Goal: Transaction & Acquisition: Book appointment/travel/reservation

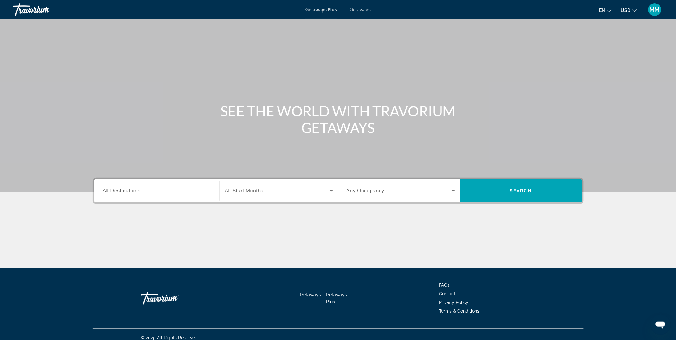
click at [361, 11] on span "Getaways" at bounding box center [360, 9] width 21 height 5
click at [176, 190] on input "Destination All Destinations" at bounding box center [157, 191] width 109 height 8
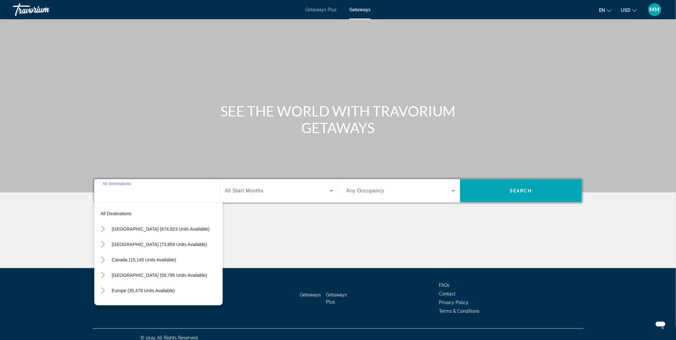
scroll to position [6, 0]
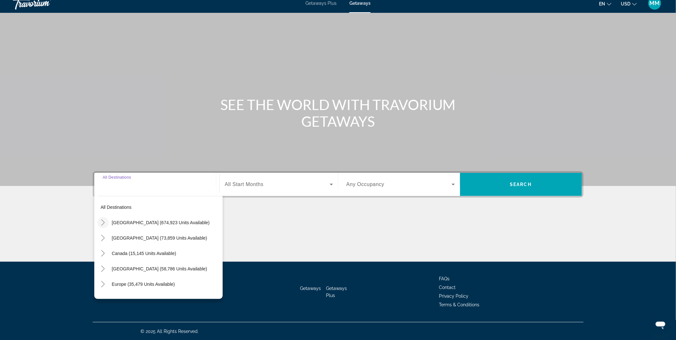
click at [101, 224] on icon "Toggle United States (674,923 units available)" at bounding box center [103, 223] width 6 height 6
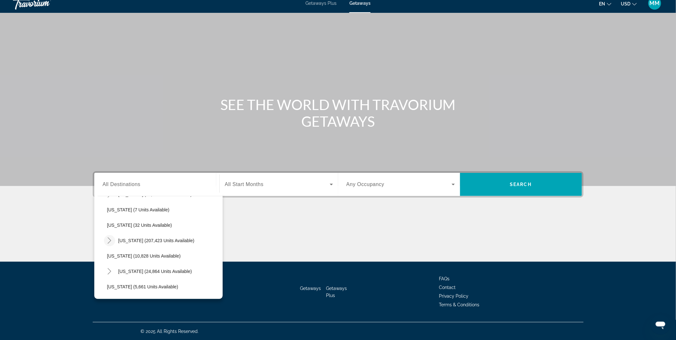
click at [111, 242] on icon "Toggle Florida (207,423 units available)" at bounding box center [109, 241] width 6 height 6
click at [140, 255] on span "Orlando & Disney Area (87,222 units available)" at bounding box center [161, 256] width 95 height 5
type input "**********"
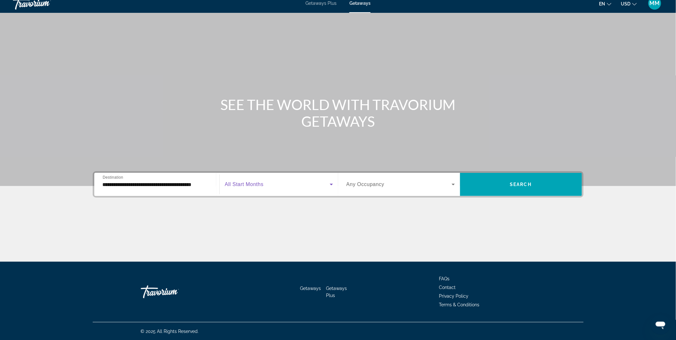
click at [269, 187] on span "Search widget" at bounding box center [277, 185] width 105 height 8
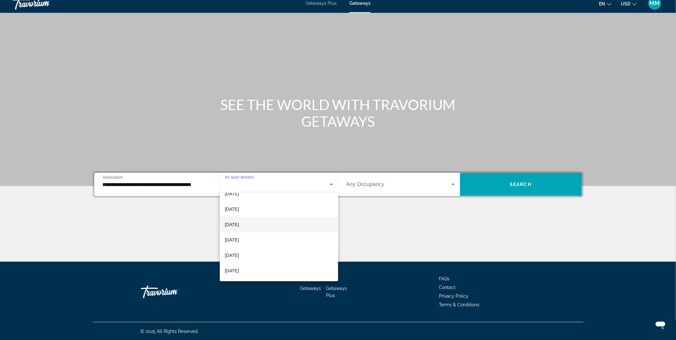
scroll to position [36, 0]
click at [239, 245] on span "[DATE]" at bounding box center [232, 245] width 14 height 8
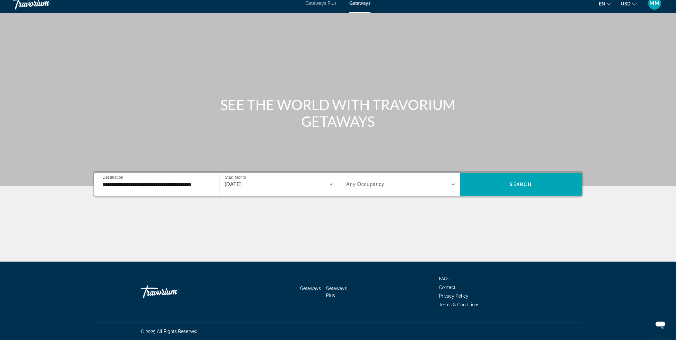
click at [370, 182] on span "Any Occupancy" at bounding box center [366, 184] width 38 height 5
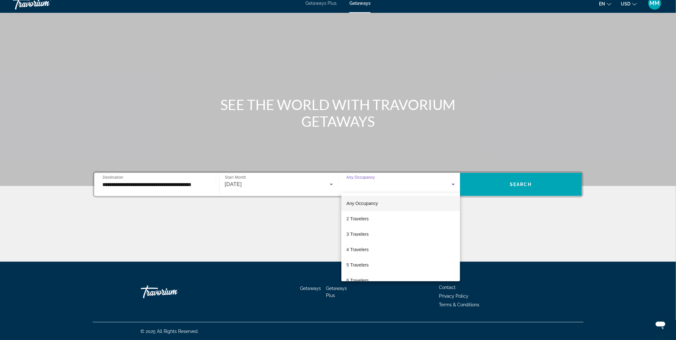
click at [370, 182] on div at bounding box center [338, 170] width 676 height 340
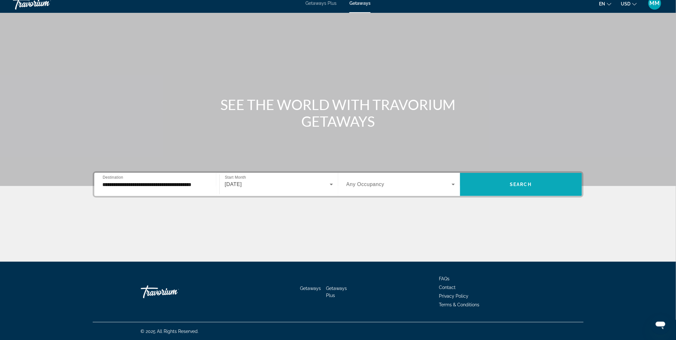
click at [483, 181] on span "Search widget" at bounding box center [521, 184] width 122 height 15
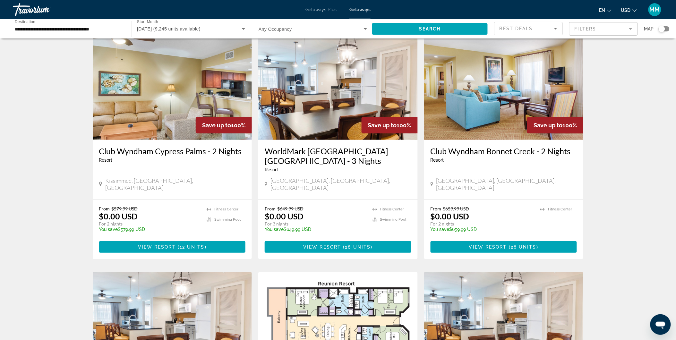
scroll to position [36, 0]
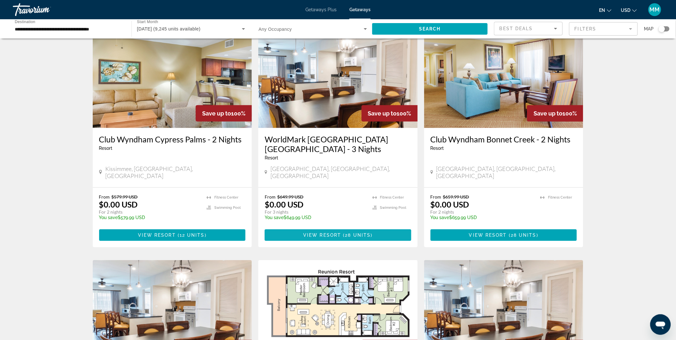
click at [334, 228] on span "Main content" at bounding box center [338, 235] width 147 height 15
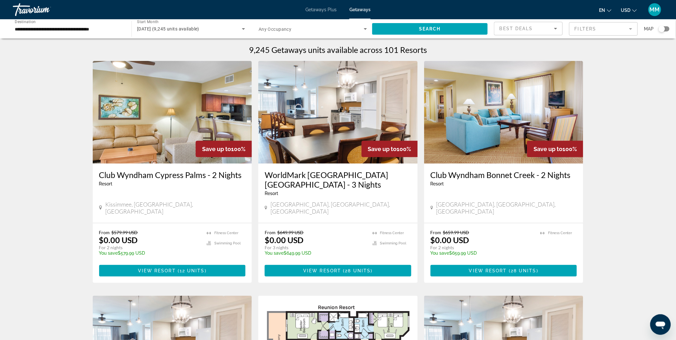
click at [233, 28] on div "January 2026 (9,245 units available)" at bounding box center [189, 29] width 105 height 8
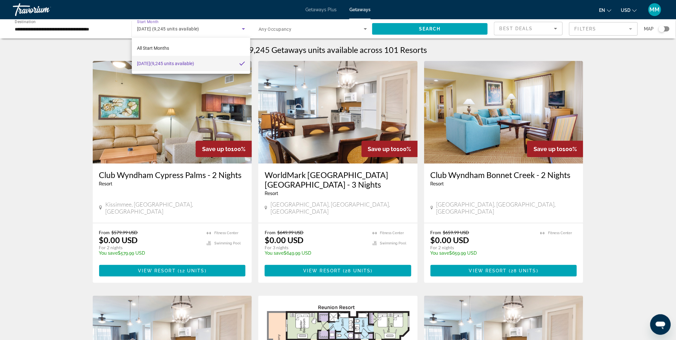
click at [241, 29] on div at bounding box center [338, 170] width 676 height 340
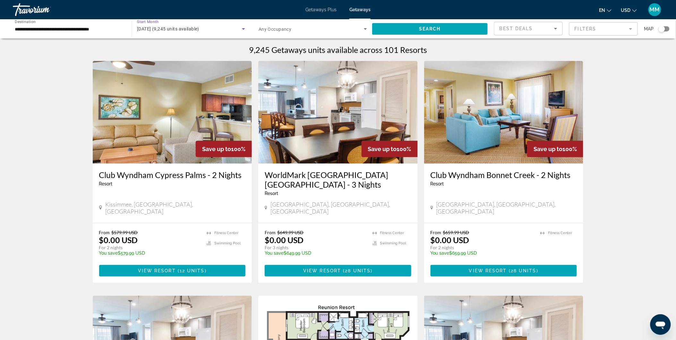
click at [243, 28] on icon "Search widget" at bounding box center [243, 29] width 3 height 2
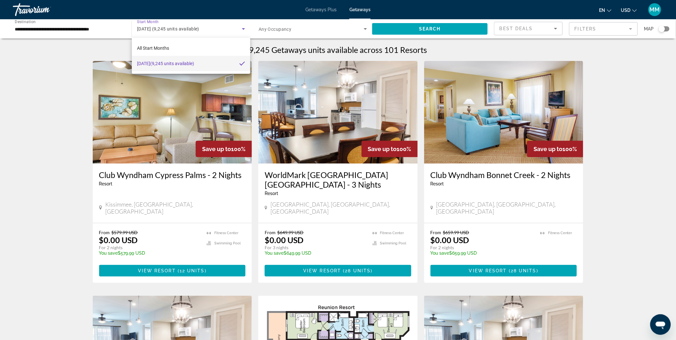
click at [177, 27] on div at bounding box center [338, 170] width 676 height 340
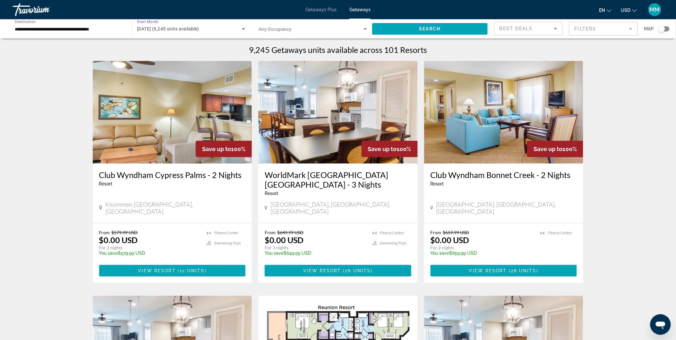
click at [177, 27] on span "January 2026 (9,245 units available)" at bounding box center [168, 28] width 62 height 5
click at [166, 60] on span "January 2026 (9,245 units available)" at bounding box center [165, 64] width 57 height 8
click at [162, 31] on span "January 2026 (9,245 units available)" at bounding box center [168, 28] width 62 height 5
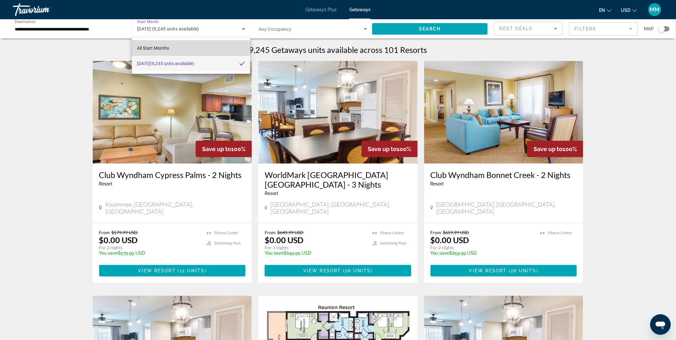
click at [155, 46] on span "All Start Months" at bounding box center [153, 48] width 32 height 5
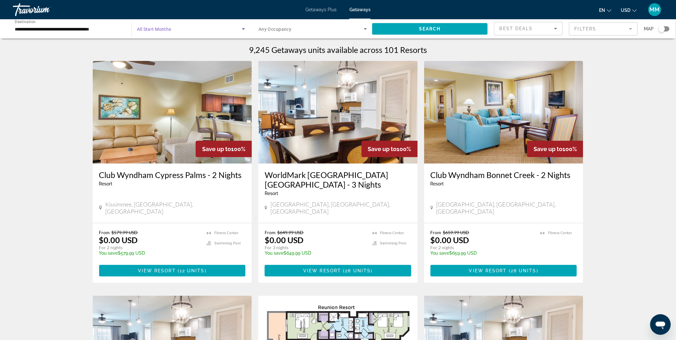
click at [173, 30] on span "Search widget" at bounding box center [189, 29] width 105 height 8
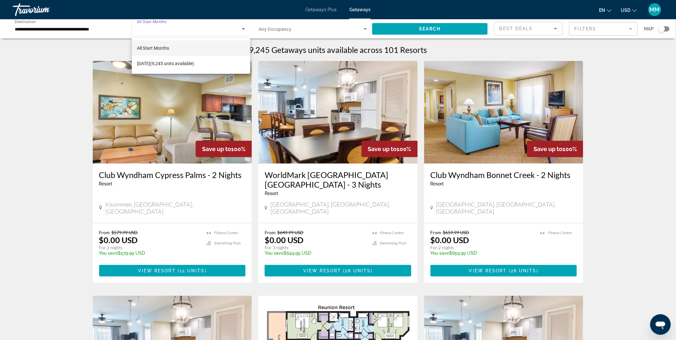
drag, startPoint x: 217, startPoint y: 26, endPoint x: 213, endPoint y: 26, distance: 4.2
click at [216, 26] on div at bounding box center [338, 170] width 676 height 340
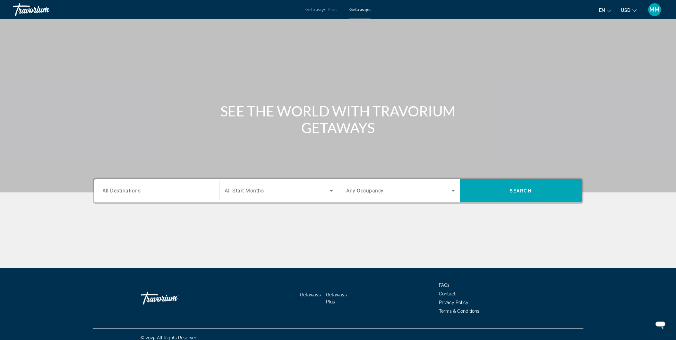
click at [172, 191] on input "Destination All Destinations" at bounding box center [157, 191] width 109 height 8
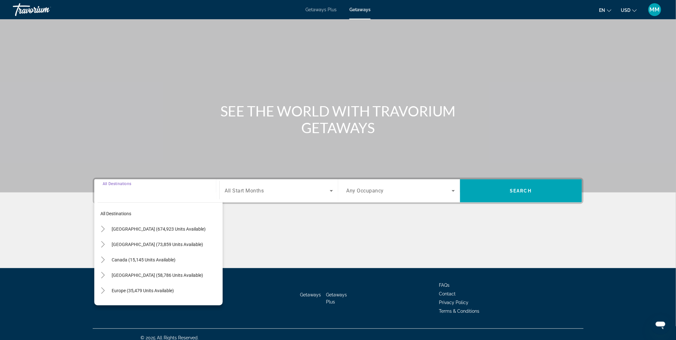
scroll to position [6, 0]
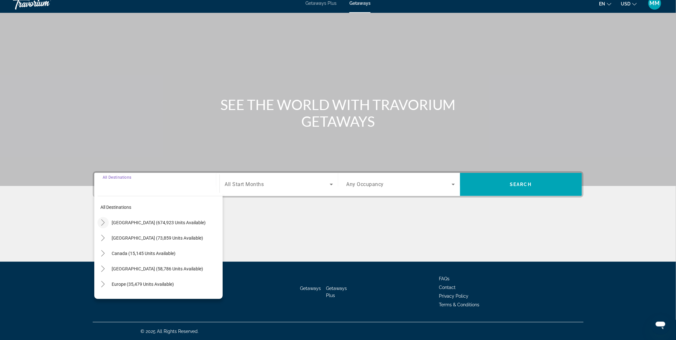
click at [105, 224] on icon "Toggle United States (674,923 units available)" at bounding box center [103, 223] width 6 height 6
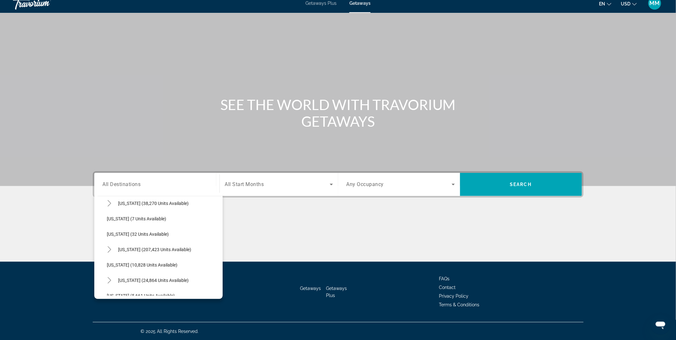
scroll to position [90, 0]
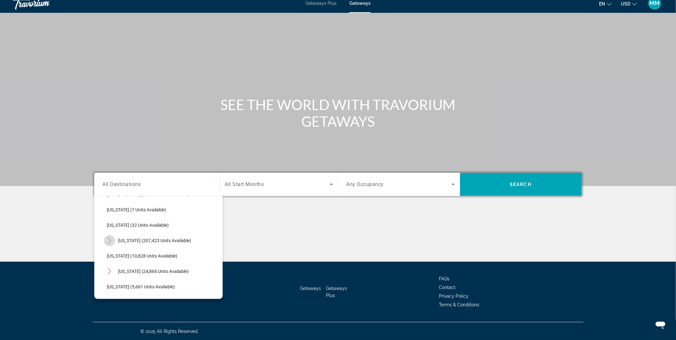
click at [108, 242] on icon "Toggle Florida (207,423 units available)" at bounding box center [109, 241] width 6 height 6
click at [130, 254] on span "Orlando & Disney Area (87,222 units available)" at bounding box center [159, 256] width 91 height 5
type input "**********"
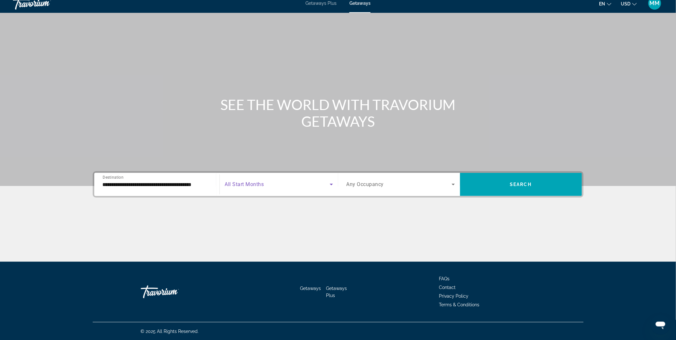
click at [331, 186] on icon "Search widget" at bounding box center [332, 185] width 8 height 8
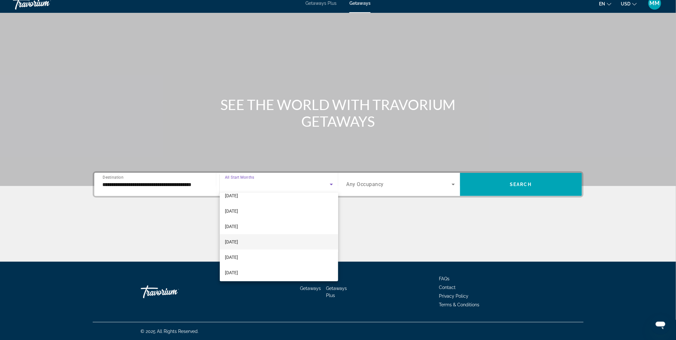
scroll to position [36, 0]
click at [238, 230] on span "[DATE]" at bounding box center [231, 230] width 13 height 8
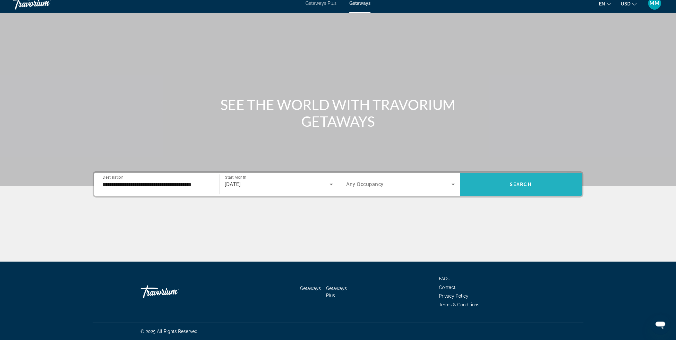
click at [494, 180] on span "Search widget" at bounding box center [521, 184] width 122 height 15
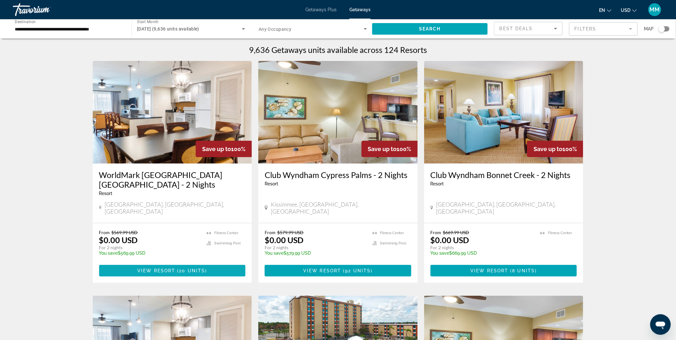
click at [193, 268] on span "20 units" at bounding box center [192, 270] width 26 height 5
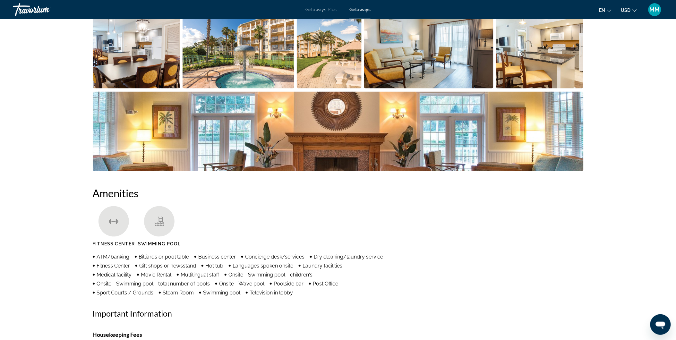
scroll to position [245, 0]
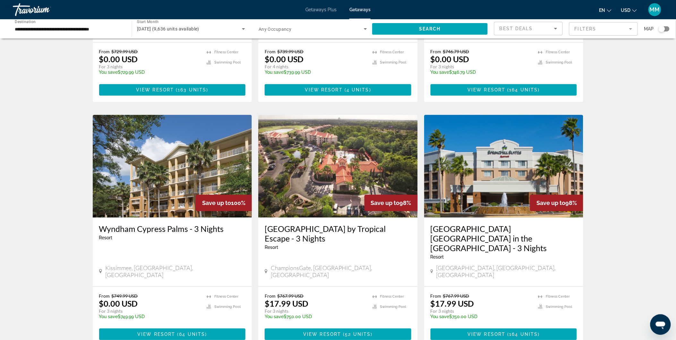
scroll to position [678, 0]
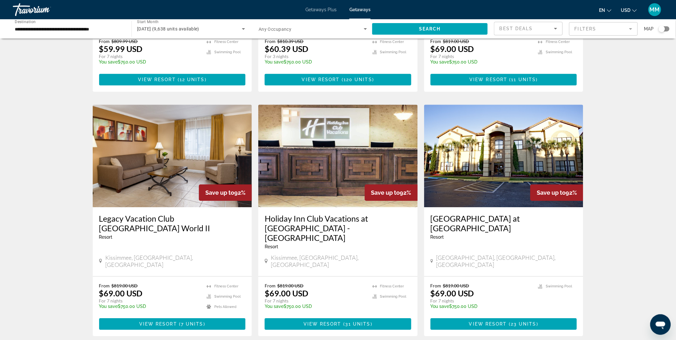
scroll to position [678, 0]
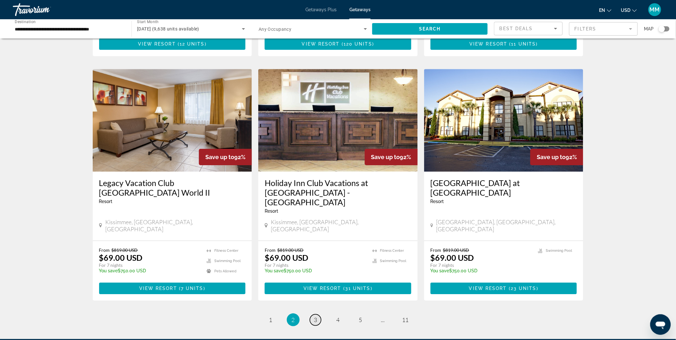
click at [315, 317] on span "3" at bounding box center [315, 320] width 3 height 7
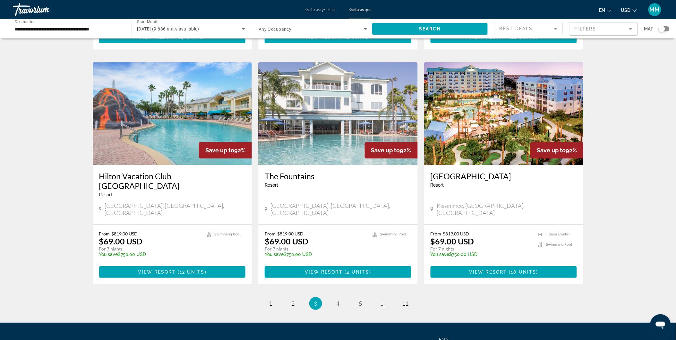
scroll to position [708, 0]
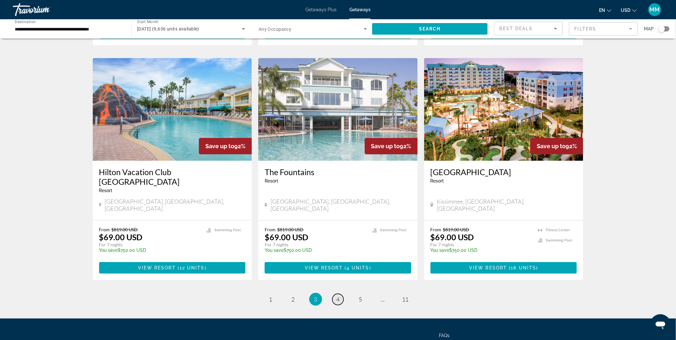
click at [335, 294] on link "page 4" at bounding box center [338, 299] width 11 height 11
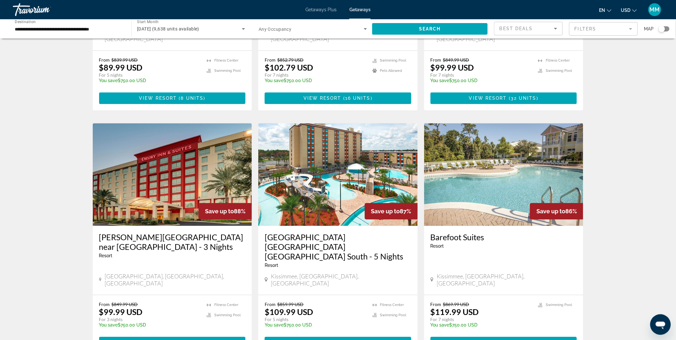
scroll to position [717, 0]
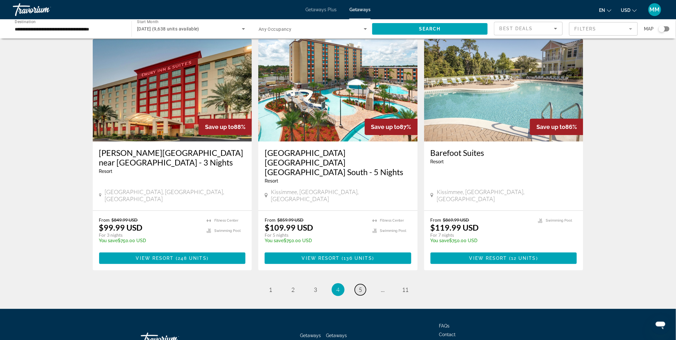
click at [361, 286] on span "5" at bounding box center [360, 289] width 3 height 7
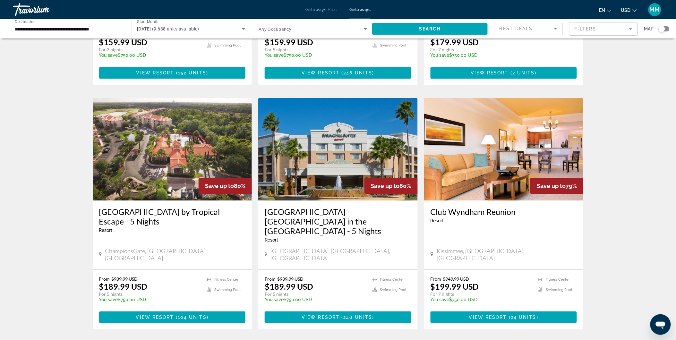
scroll to position [713, 0]
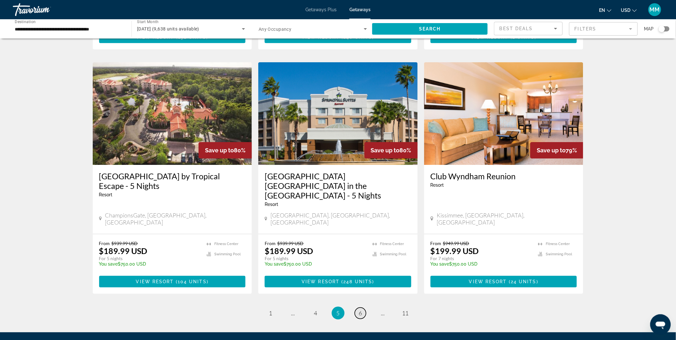
click at [360, 310] on span "6" at bounding box center [360, 313] width 3 height 7
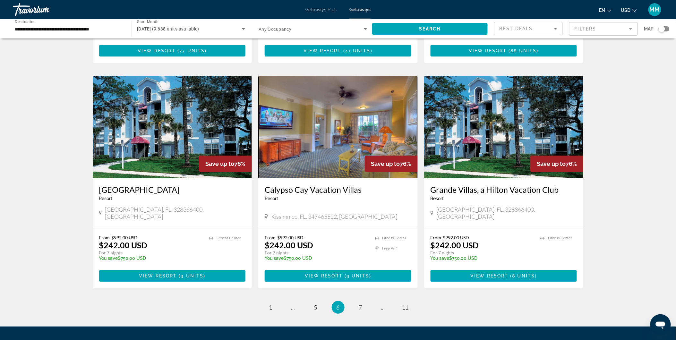
scroll to position [698, 0]
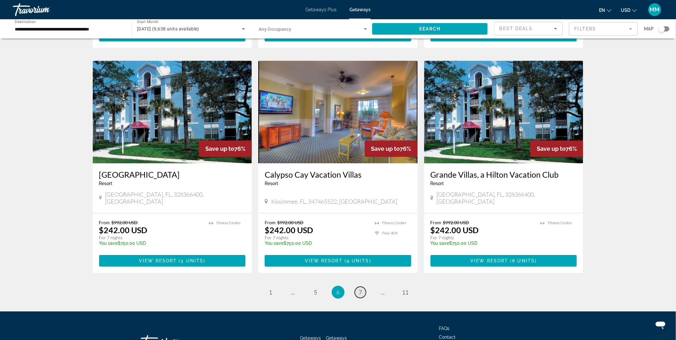
click at [359, 289] on span "7" at bounding box center [360, 292] width 3 height 7
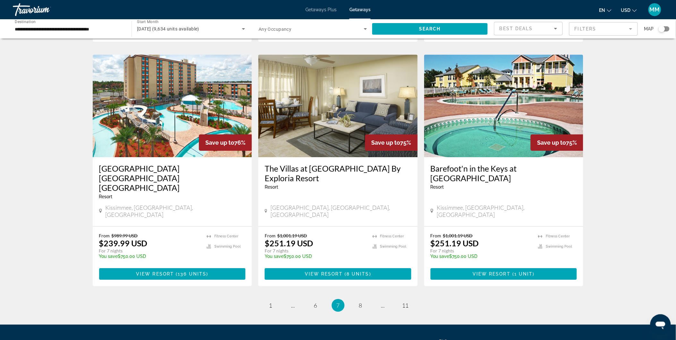
scroll to position [678, 0]
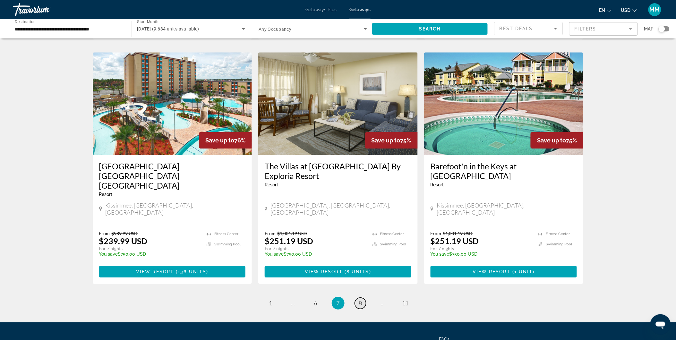
click at [363, 298] on link "page 8" at bounding box center [360, 303] width 11 height 11
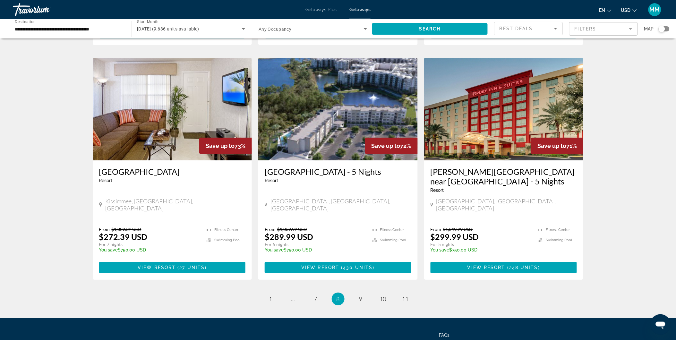
scroll to position [708, 0]
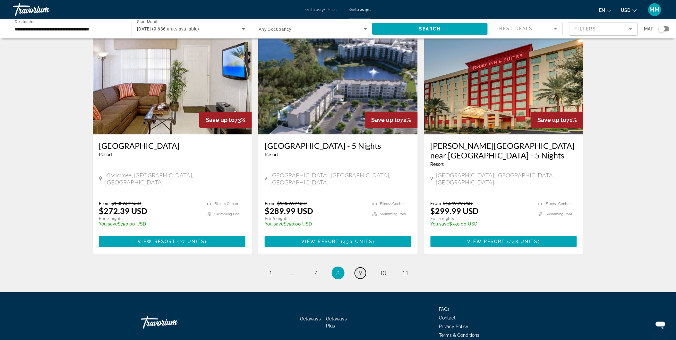
click at [359, 270] on span "9" at bounding box center [360, 273] width 3 height 7
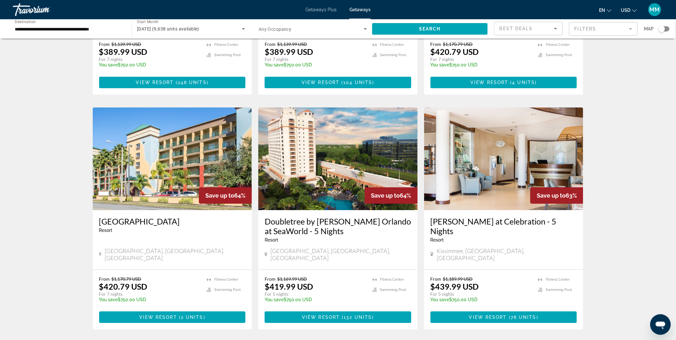
scroll to position [737, 0]
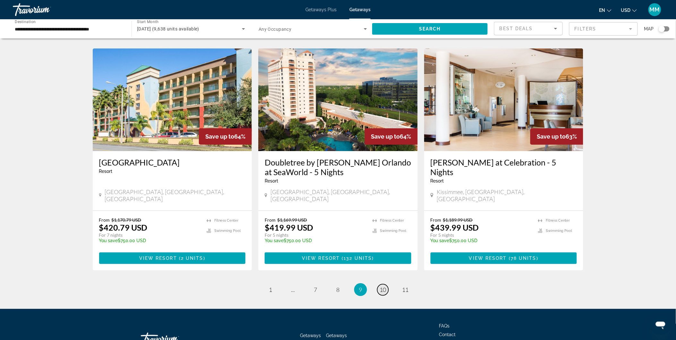
click at [385, 286] on span "10" at bounding box center [383, 289] width 6 height 7
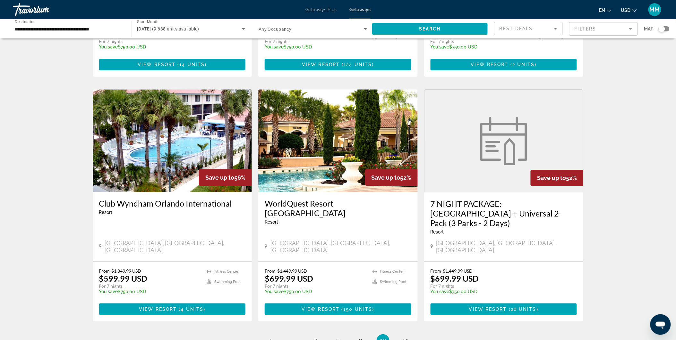
scroll to position [737, 0]
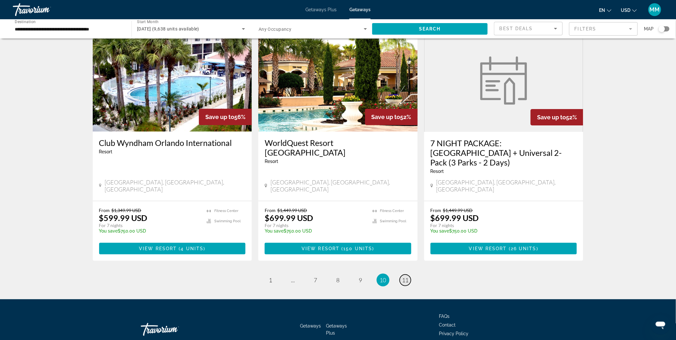
click at [408, 277] on span "11" at bounding box center [406, 280] width 6 height 7
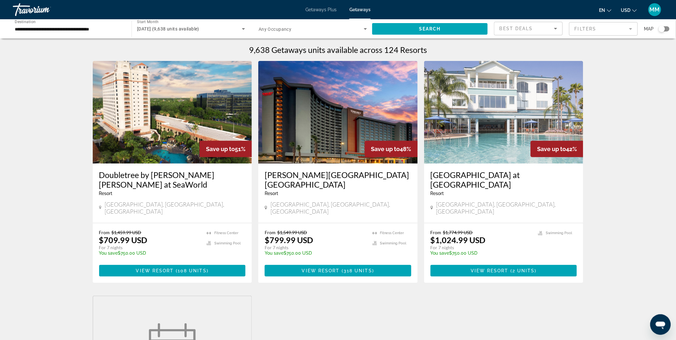
click at [101, 30] on input "**********" at bounding box center [69, 29] width 109 height 8
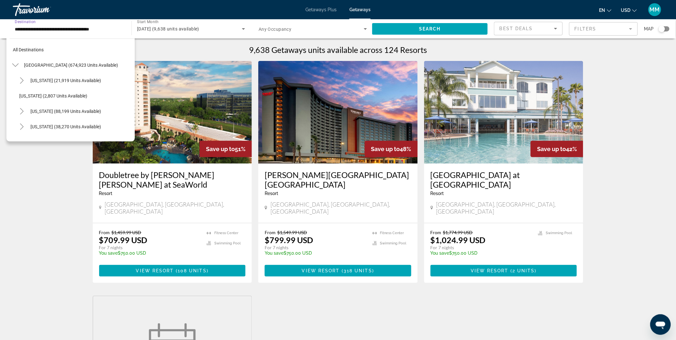
scroll to position [100, 0]
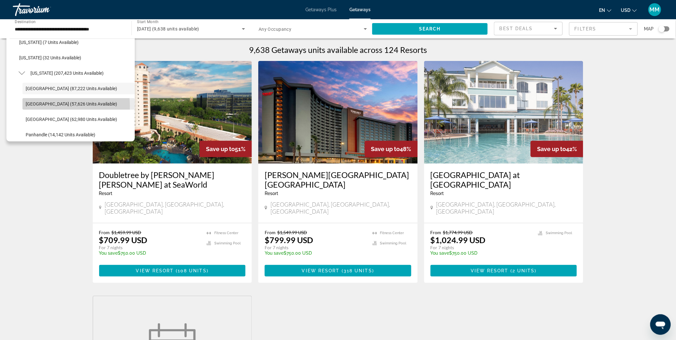
click at [49, 106] on span "East Coast (57,626 units available)" at bounding box center [71, 103] width 91 height 5
type input "**********"
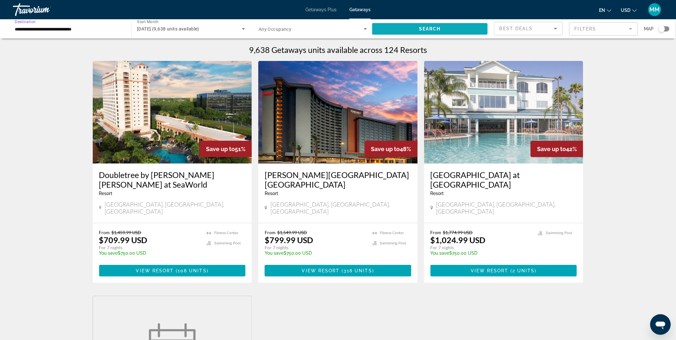
click at [415, 30] on span "Search widget" at bounding box center [430, 28] width 116 height 15
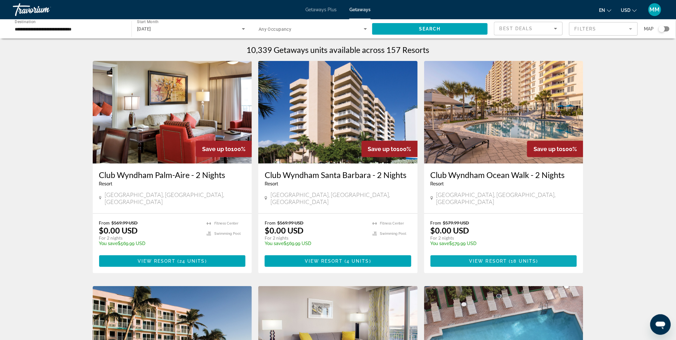
click at [485, 259] on span "View Resort" at bounding box center [489, 261] width 38 height 5
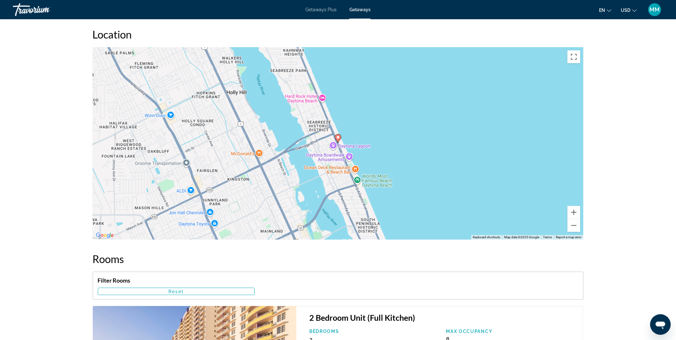
scroll to position [800, 0]
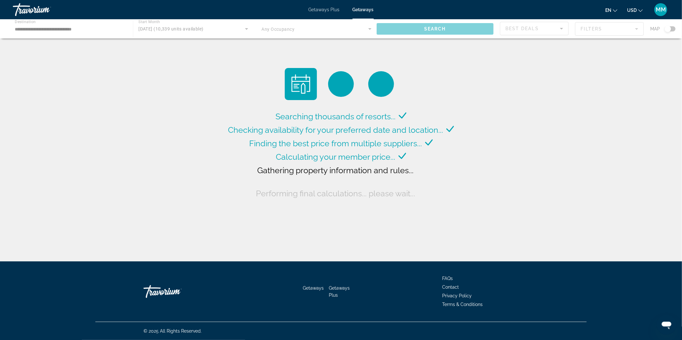
click at [197, 27] on div "Main content" at bounding box center [341, 28] width 682 height 19
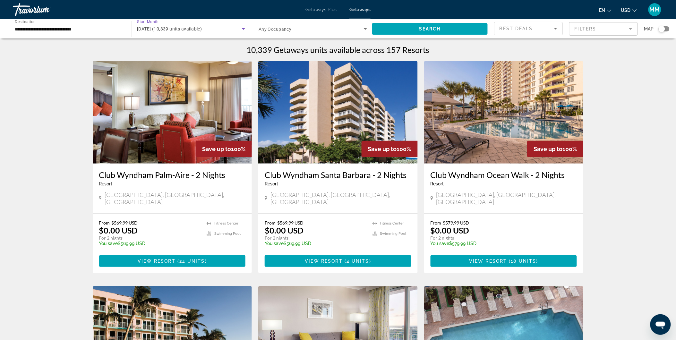
click at [198, 30] on span "December 2025 (10,339 units available)" at bounding box center [169, 28] width 65 height 5
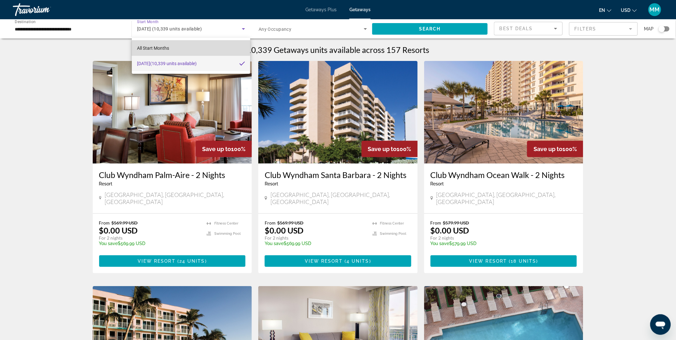
click at [163, 47] on span "All Start Months" at bounding box center [153, 48] width 32 height 5
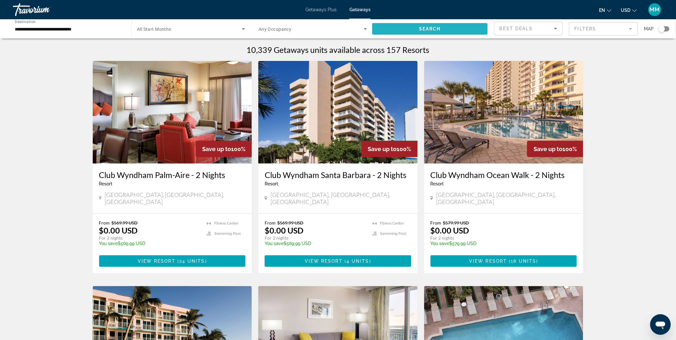
click at [440, 30] on span "Search" at bounding box center [430, 28] width 22 height 5
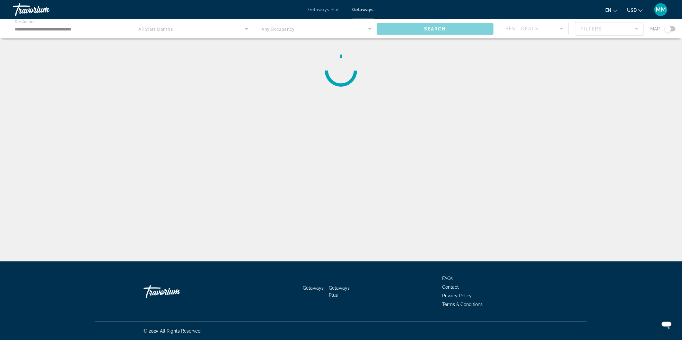
click at [153, 30] on div "Main content" at bounding box center [341, 28] width 682 height 19
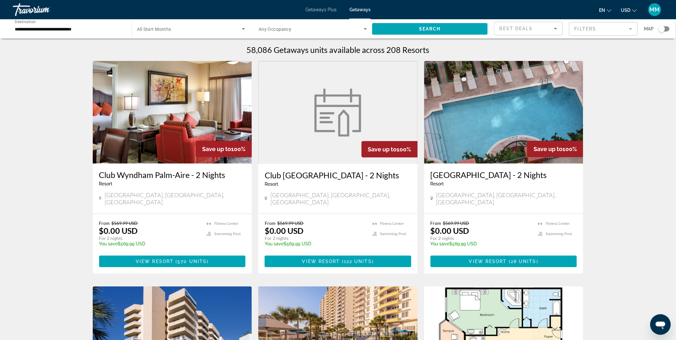
click at [155, 33] on div "Search widget" at bounding box center [191, 29] width 108 height 18
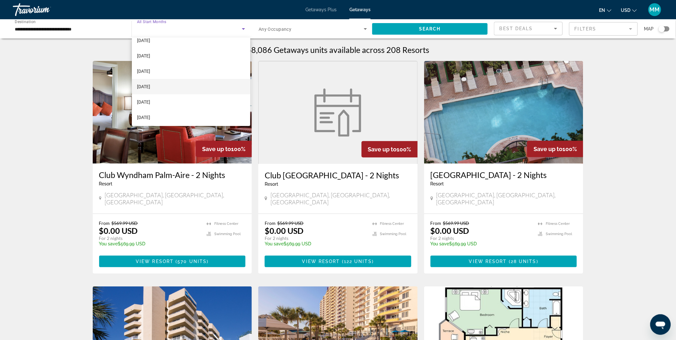
scroll to position [36, 0]
click at [150, 89] on span "[DATE]" at bounding box center [143, 90] width 13 height 8
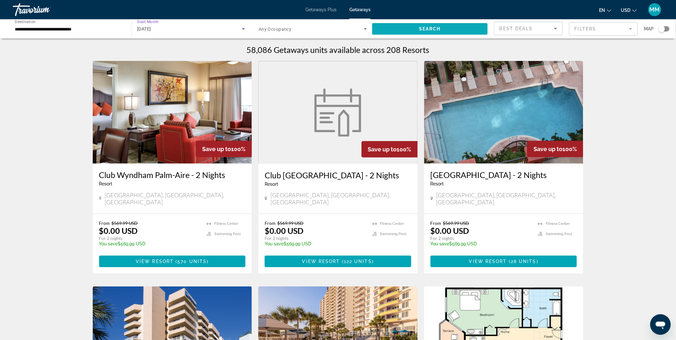
click at [459, 31] on span "Search widget" at bounding box center [430, 28] width 116 height 15
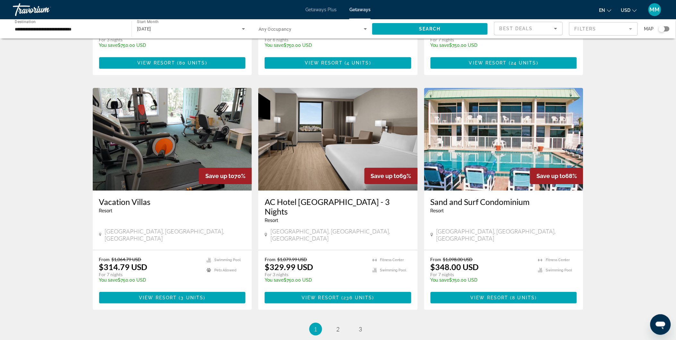
scroll to position [713, 0]
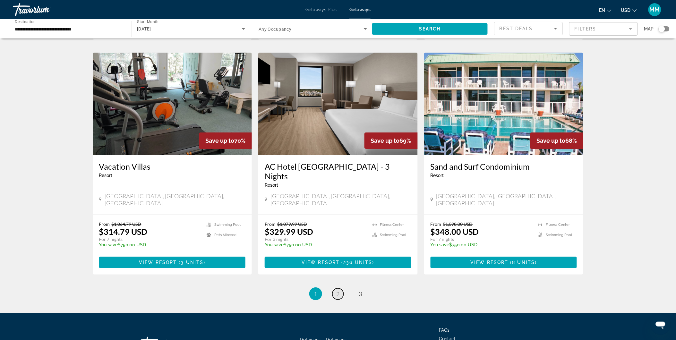
click at [340, 289] on link "page 2" at bounding box center [338, 294] width 11 height 11
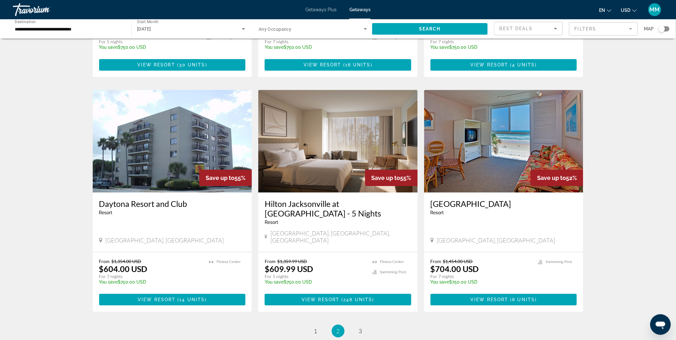
scroll to position [713, 0]
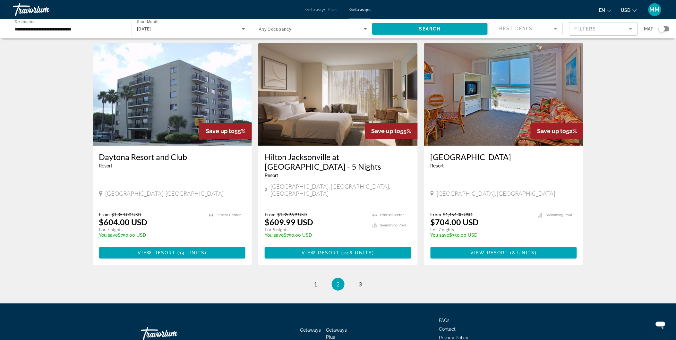
click at [76, 31] on input "**********" at bounding box center [69, 29] width 109 height 8
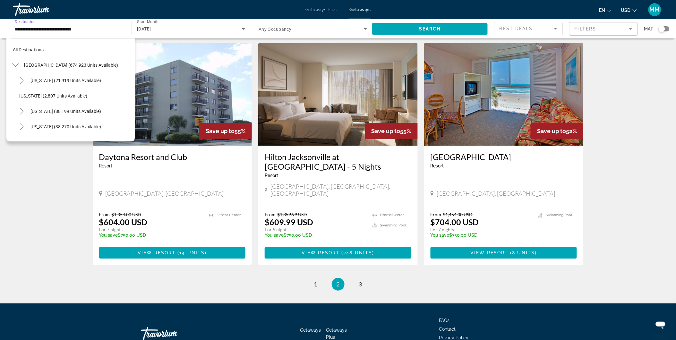
scroll to position [115, 0]
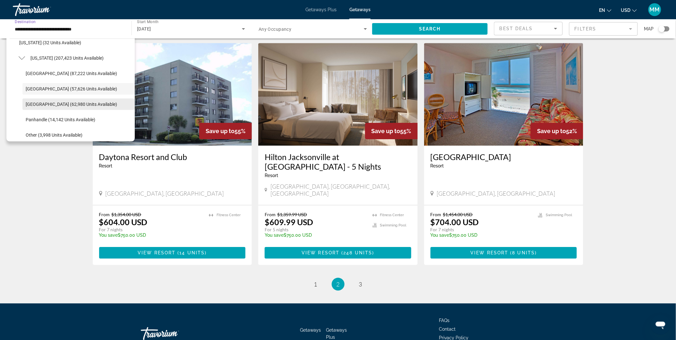
click at [53, 104] on span "West Coast (62,980 units available)" at bounding box center [71, 104] width 91 height 5
type input "**********"
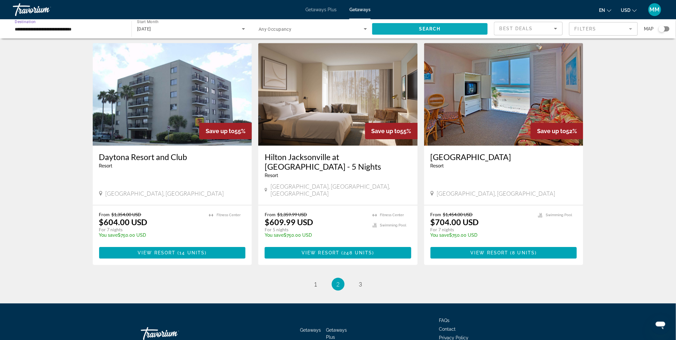
click at [439, 30] on span "Search" at bounding box center [430, 28] width 22 height 5
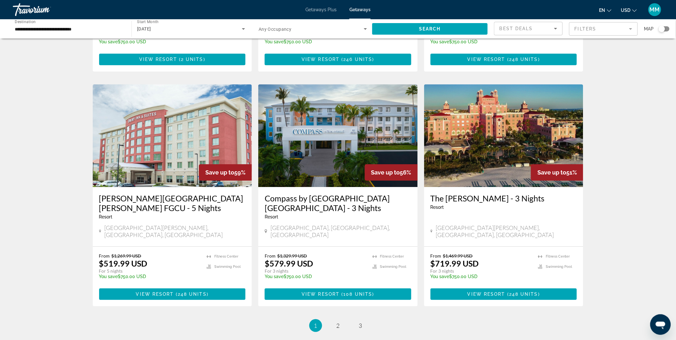
scroll to position [737, 0]
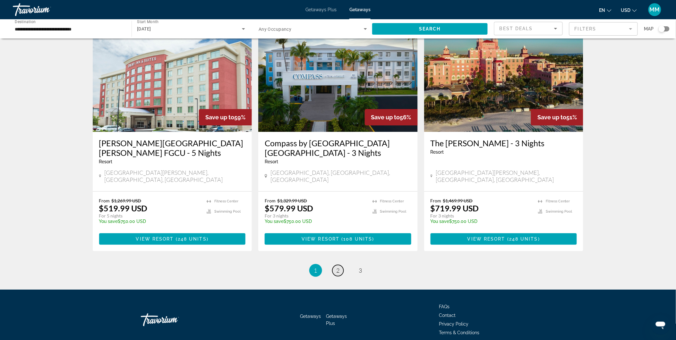
click at [338, 267] on span "2" at bounding box center [338, 270] width 3 height 7
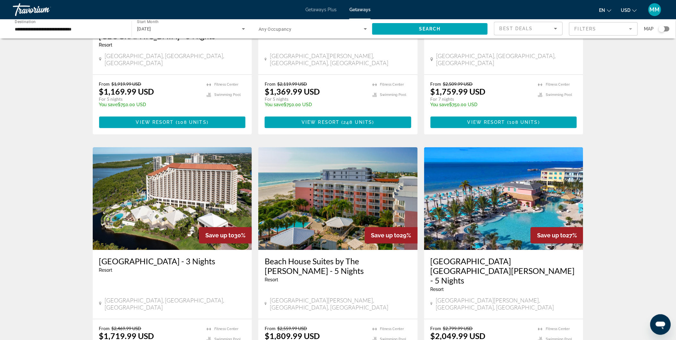
scroll to position [678, 0]
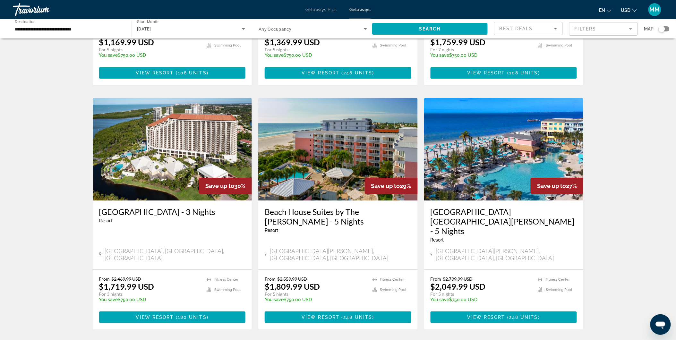
click at [151, 29] on span "[DATE]" at bounding box center [144, 28] width 14 height 5
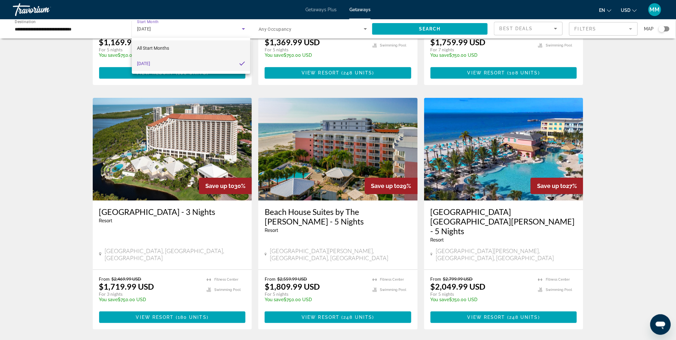
click at [156, 47] on span "All Start Months" at bounding box center [153, 48] width 32 height 5
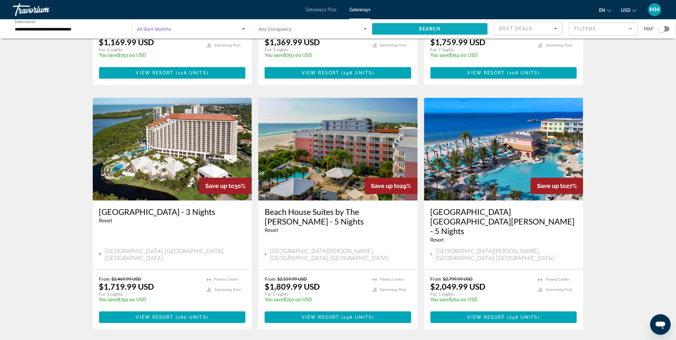
click at [402, 30] on span "Search widget" at bounding box center [430, 28] width 116 height 15
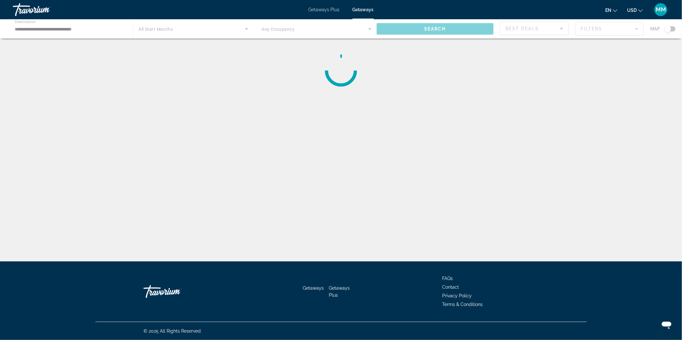
click at [157, 26] on div "Main content" at bounding box center [341, 28] width 682 height 19
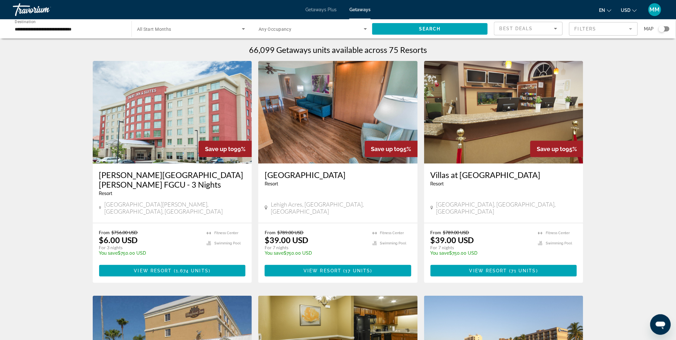
click at [161, 29] on span "All Start Months" at bounding box center [154, 29] width 34 height 5
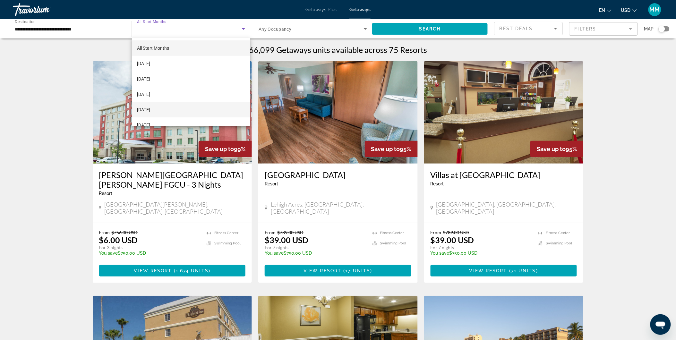
click at [150, 107] on span "[DATE]" at bounding box center [143, 110] width 13 height 8
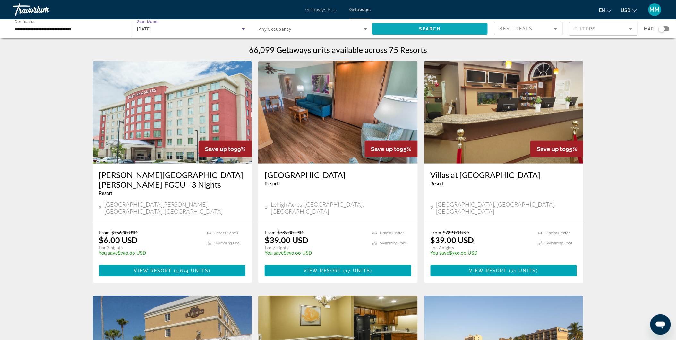
click at [403, 33] on span "Search widget" at bounding box center [430, 28] width 116 height 15
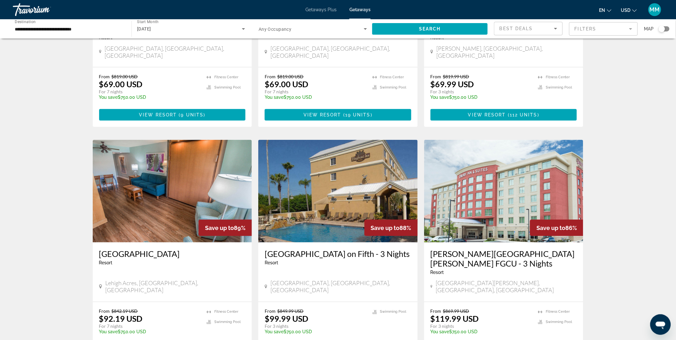
scroll to position [178, 0]
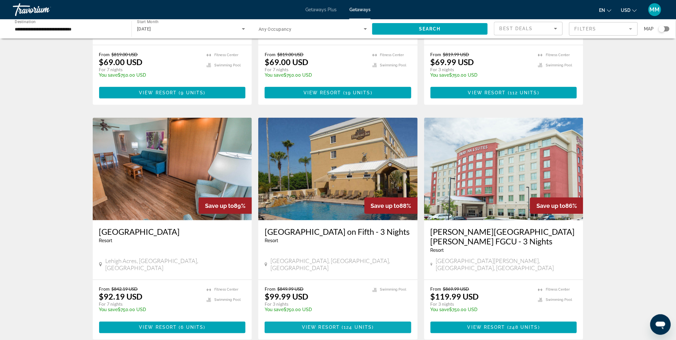
click at [338, 325] on span "View Resort" at bounding box center [321, 327] width 38 height 5
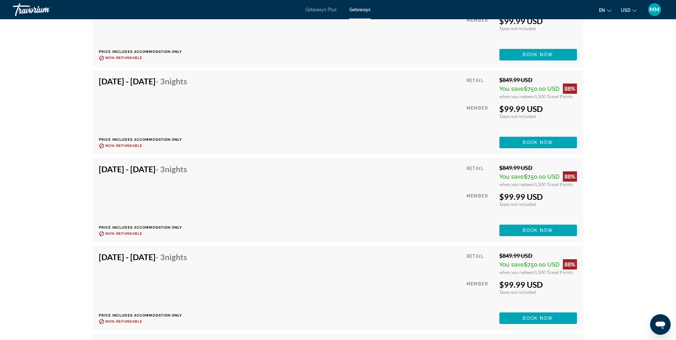
scroll to position [2000, 0]
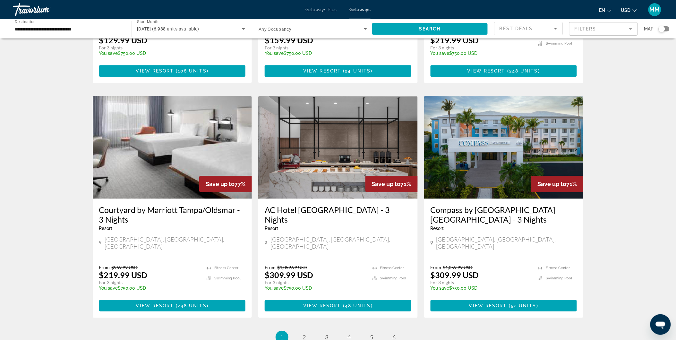
scroll to position [678, 0]
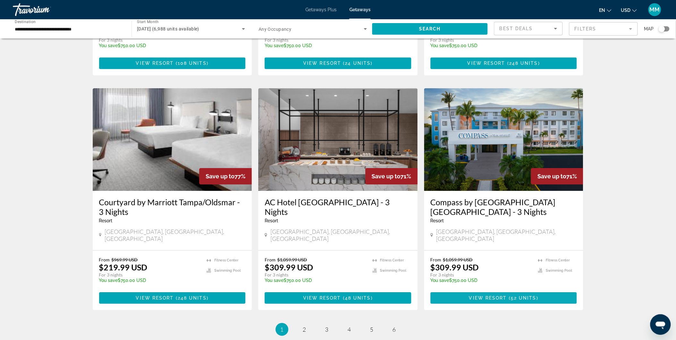
click at [506, 296] on span "View Resort" at bounding box center [488, 298] width 38 height 5
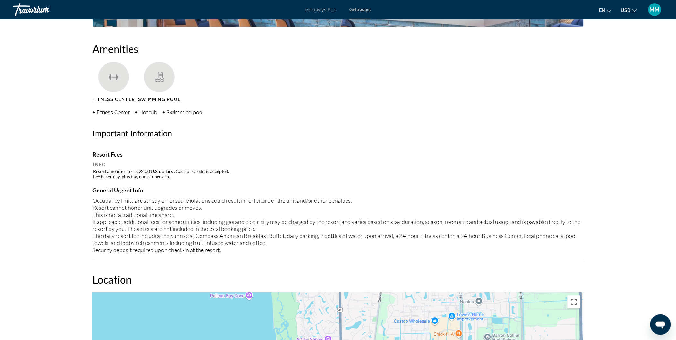
scroll to position [266, 0]
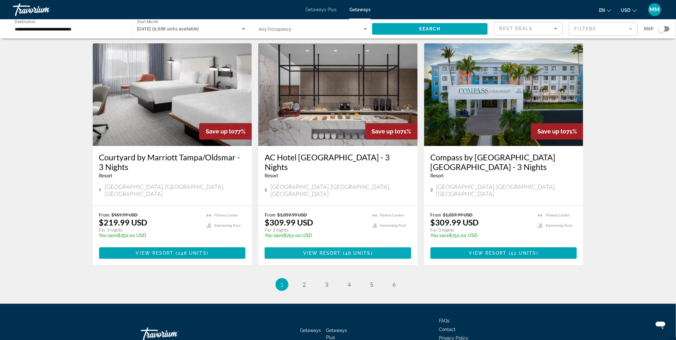
scroll to position [727, 0]
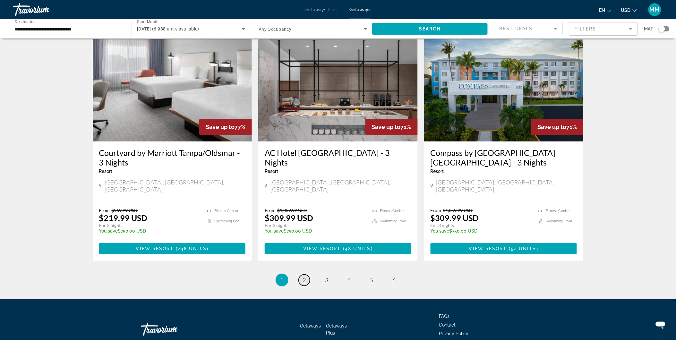
click at [305, 277] on span "2" at bounding box center [304, 280] width 3 height 7
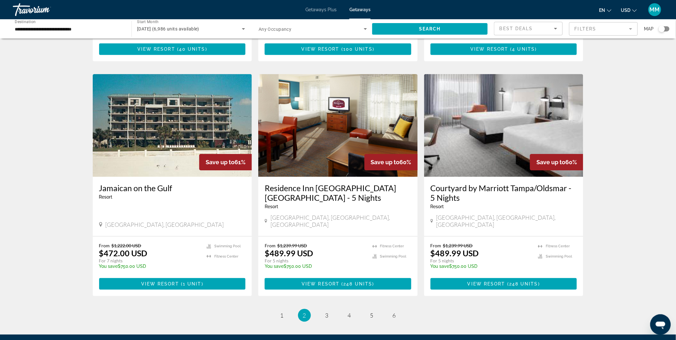
scroll to position [727, 0]
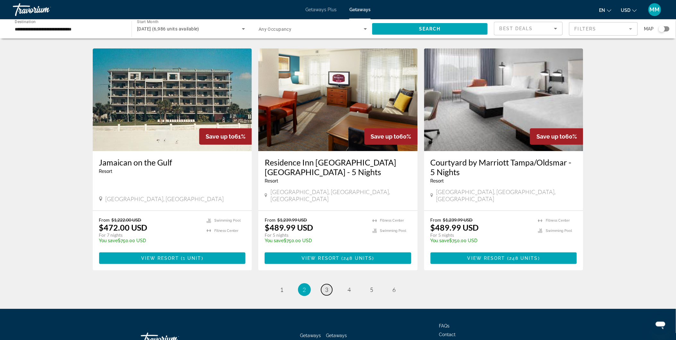
click at [326, 286] on span "3" at bounding box center [327, 289] width 3 height 7
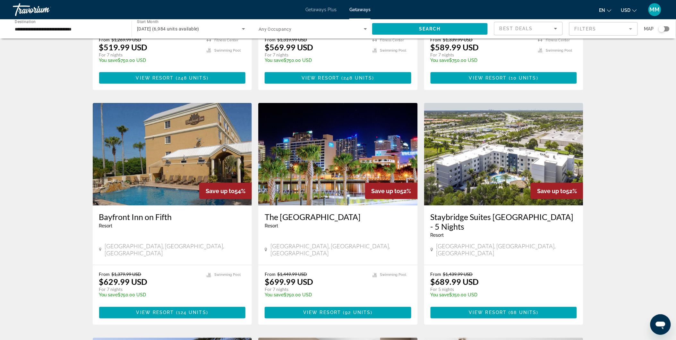
scroll to position [214, 0]
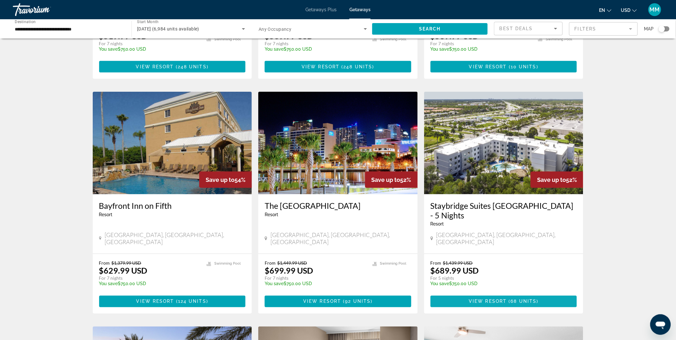
click at [495, 299] on span "View Resort" at bounding box center [488, 301] width 38 height 5
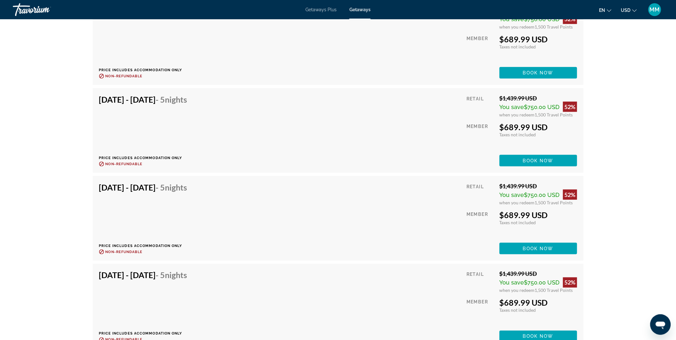
scroll to position [1926, 0]
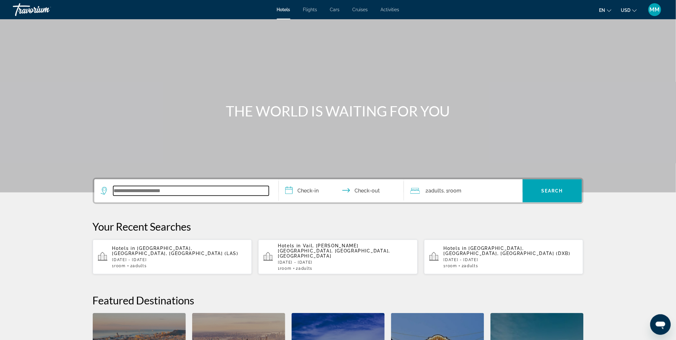
click at [176, 189] on input "Search widget" at bounding box center [191, 191] width 156 height 10
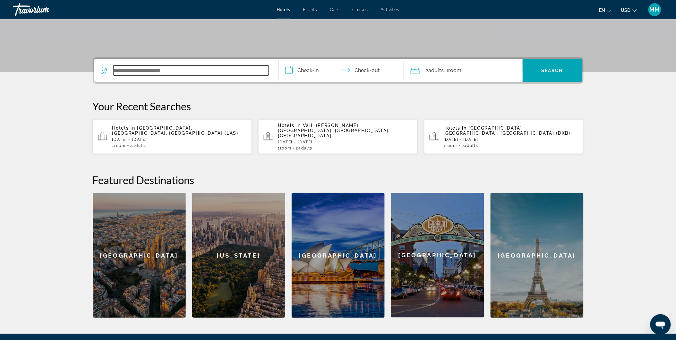
scroll to position [157, 0]
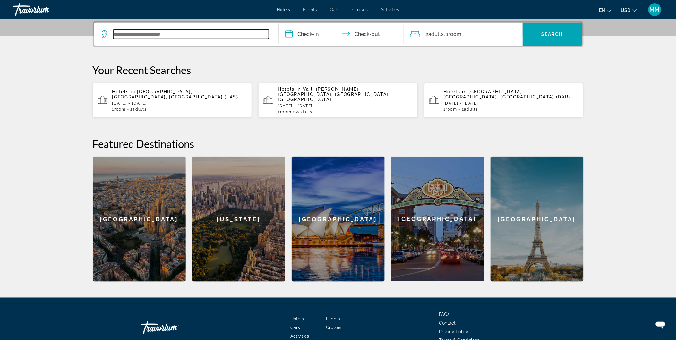
type input "*"
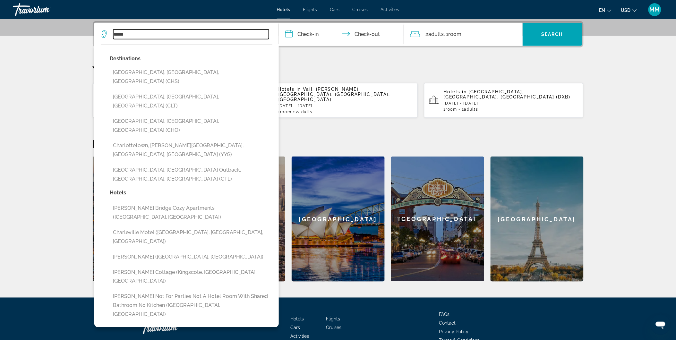
type input "*****"
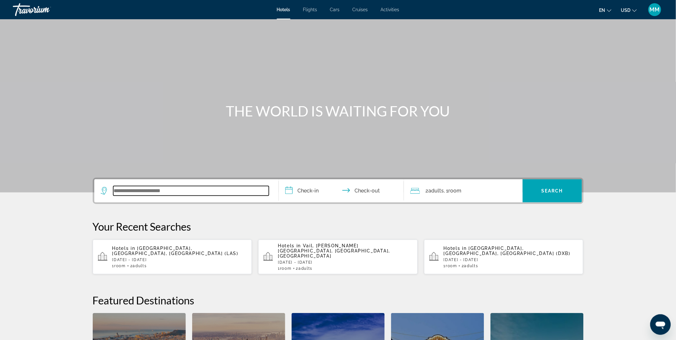
click at [187, 190] on input "Search widget" at bounding box center [191, 191] width 156 height 10
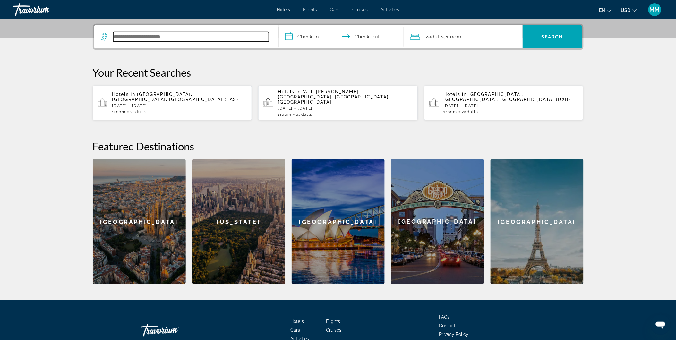
scroll to position [157, 0]
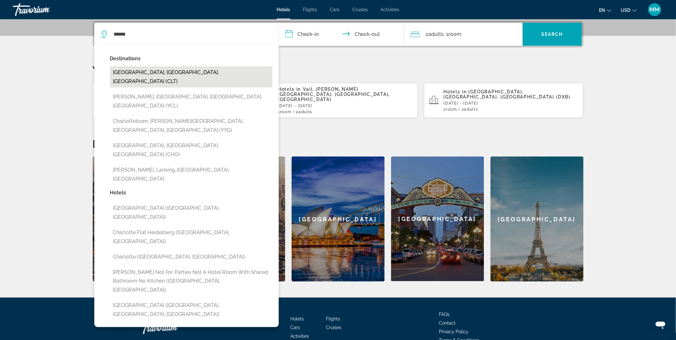
click at [163, 74] on button "[GEOGRAPHIC_DATA], [GEOGRAPHIC_DATA], [GEOGRAPHIC_DATA] (CLT)" at bounding box center [191, 76] width 162 height 21
type input "**********"
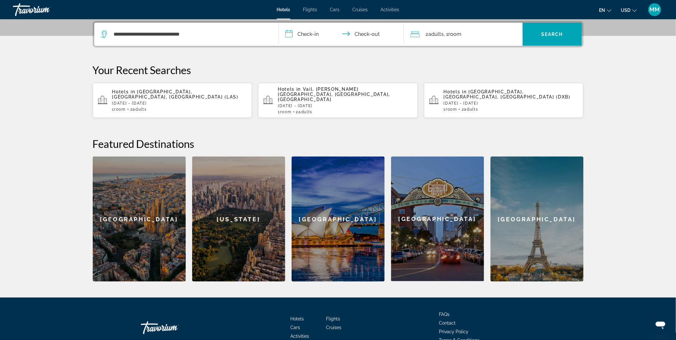
click at [315, 31] on input "**********" at bounding box center [343, 35] width 128 height 25
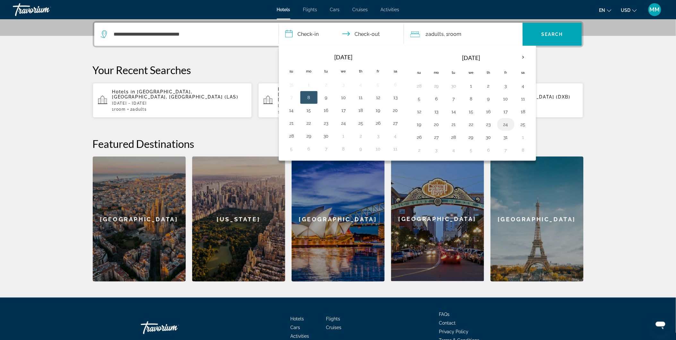
click at [509, 126] on button "24" at bounding box center [506, 124] width 10 height 9
click at [422, 139] on button "26" at bounding box center [419, 137] width 10 height 9
type input "**********"
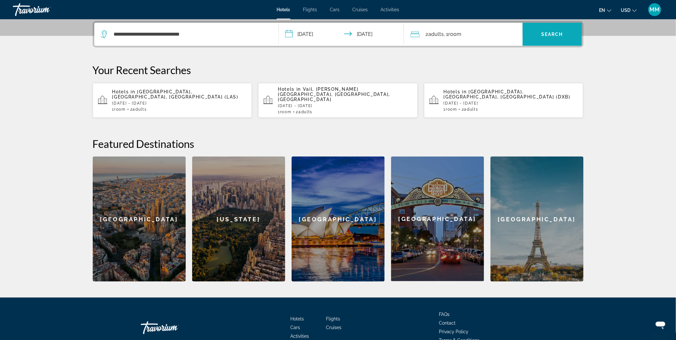
click at [557, 32] on span "Search" at bounding box center [553, 34] width 22 height 5
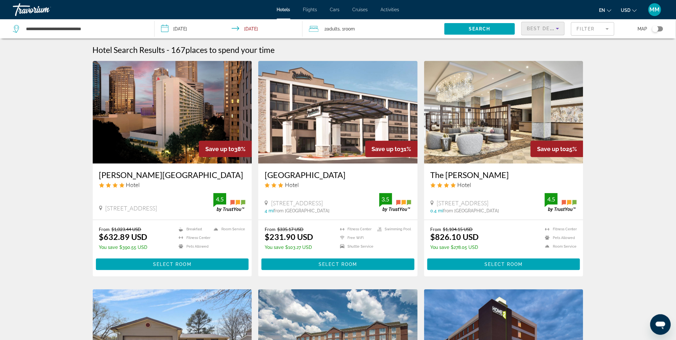
click at [558, 27] on icon "Sort by" at bounding box center [558, 29] width 8 height 8
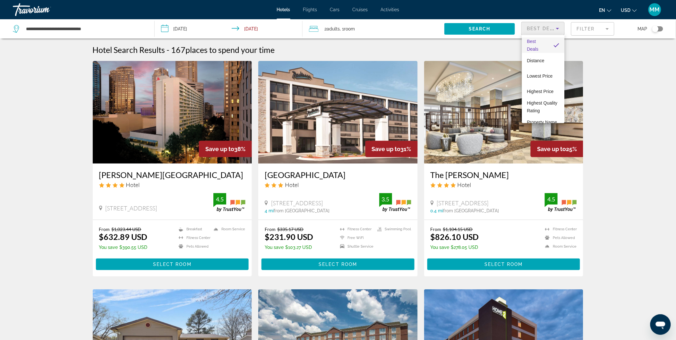
click at [630, 65] on div at bounding box center [338, 170] width 676 height 340
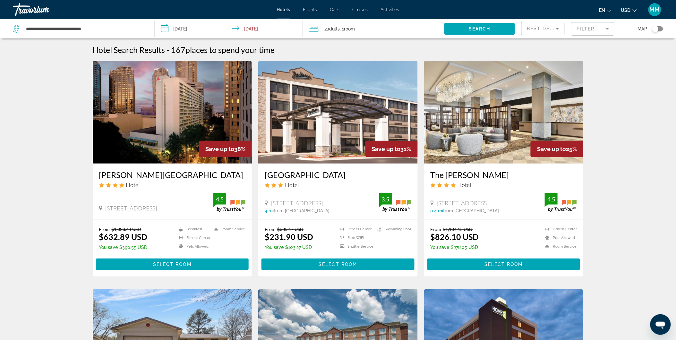
click at [585, 31] on mat-form-field "Filter" at bounding box center [592, 28] width 43 height 13
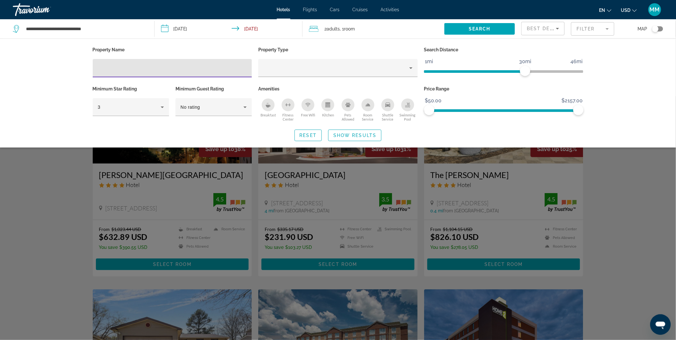
click at [162, 68] on input "Hotel Filters" at bounding box center [172, 69] width 149 height 8
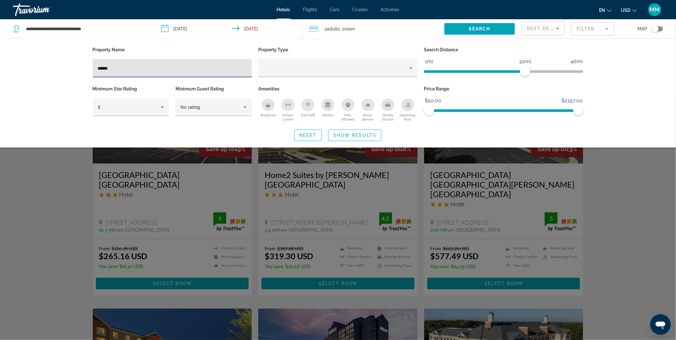
type input "******"
click at [617, 162] on div "Search widget" at bounding box center [338, 218] width 676 height 244
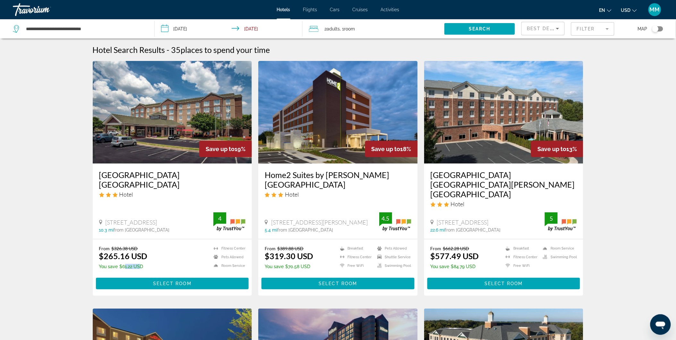
drag, startPoint x: 122, startPoint y: 248, endPoint x: 136, endPoint y: 248, distance: 14.1
click at [136, 264] on p "You save $61.22 USD" at bounding box center [123, 266] width 48 height 5
click at [586, 31] on mat-form-field "Filter" at bounding box center [592, 28] width 43 height 13
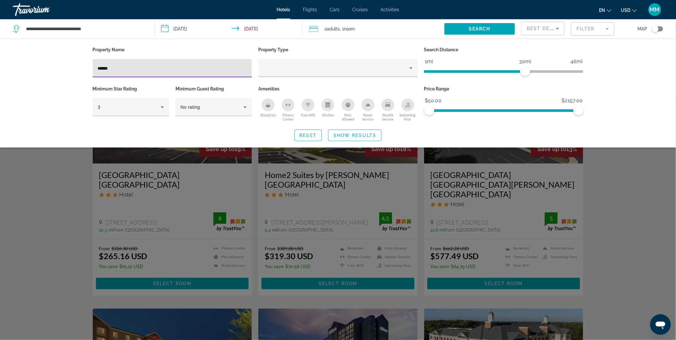
drag, startPoint x: 146, startPoint y: 67, endPoint x: 83, endPoint y: 70, distance: 63.6
click at [83, 70] on div "Property Name ****** Property Type Search Distance 1mi 46mi 30mi Minimum Star R…" at bounding box center [338, 93] width 517 height 96
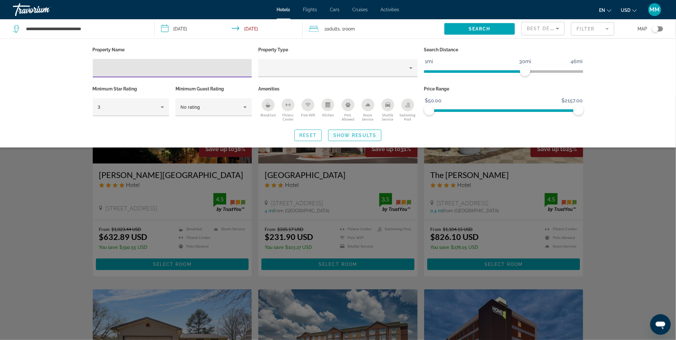
click at [348, 137] on span "Show Results" at bounding box center [355, 135] width 43 height 5
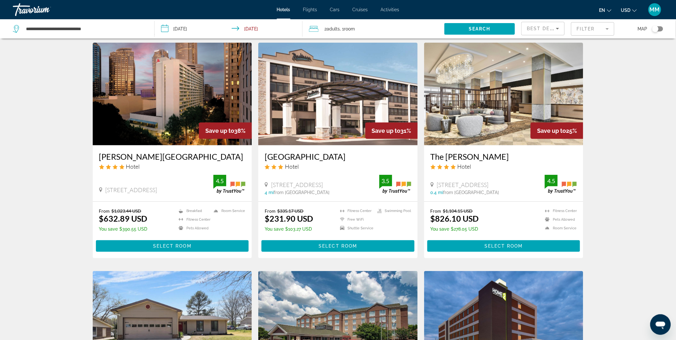
scroll to position [36, 0]
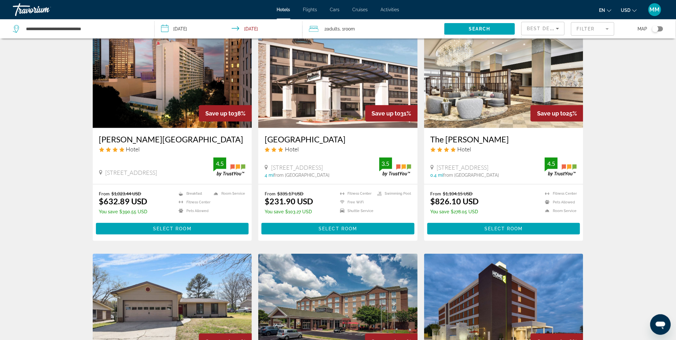
drag, startPoint x: 286, startPoint y: 213, endPoint x: 310, endPoint y: 209, distance: 24.7
click at [310, 209] on p "You save $103.27 USD" at bounding box center [289, 211] width 48 height 5
click at [132, 218] on div "From $1,023.44 USD $632.89 USD You save $390.55 USD Breakfast Fitness Center Pe…" at bounding box center [172, 213] width 147 height 44
drag, startPoint x: 121, startPoint y: 211, endPoint x: 148, endPoint y: 211, distance: 27.3
click at [148, 211] on div "From $1,023.44 USD $632.89 USD You save $390.55 USD Breakfast Fitness Center Pe…" at bounding box center [172, 204] width 147 height 26
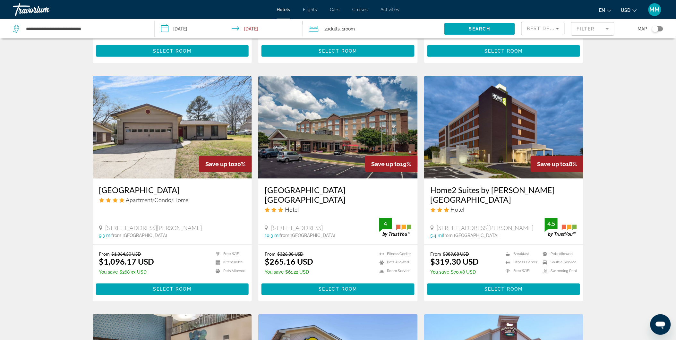
scroll to position [214, 0]
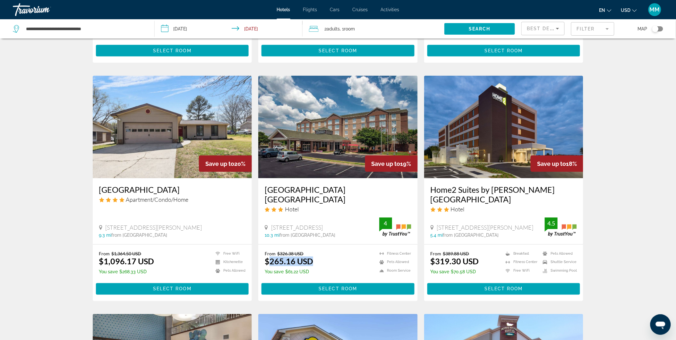
drag, startPoint x: 270, startPoint y: 254, endPoint x: 314, endPoint y: 253, distance: 43.3
click at [314, 253] on div "From $326.38 USD $265.16 USD You save $61.22 USD Fitness Center Pets Allowed Ro…" at bounding box center [338, 264] width 147 height 26
drag, startPoint x: 314, startPoint y: 253, endPoint x: 302, endPoint y: 241, distance: 16.3
click at [302, 245] on div "From $326.38 USD $265.16 USD You save $61.22 USD Fitness Center Pets Allowed Ro…" at bounding box center [338, 273] width 160 height 56
drag, startPoint x: 435, startPoint y: 253, endPoint x: 464, endPoint y: 252, distance: 29.5
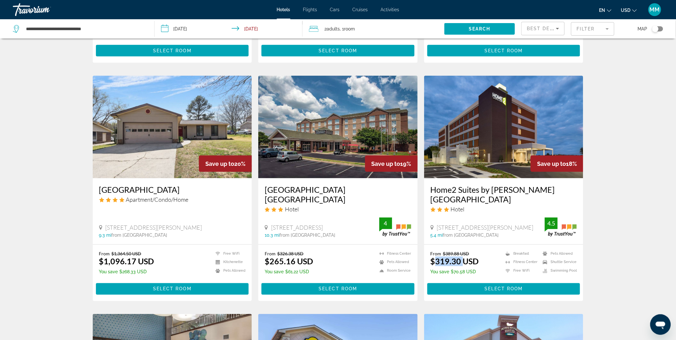
click at [464, 257] on ins "$319.30 USD" at bounding box center [455, 262] width 48 height 10
click at [332, 282] on span "Main content" at bounding box center [338, 289] width 153 height 15
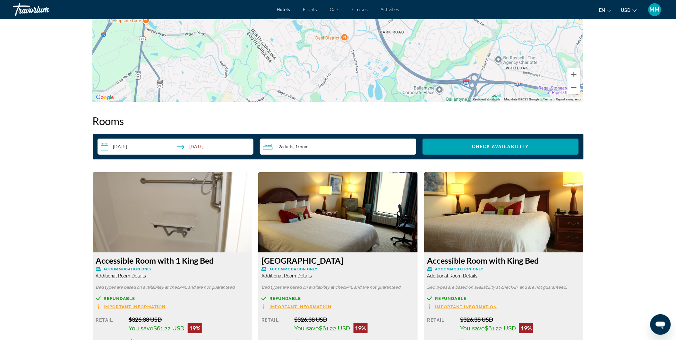
scroll to position [808, 0]
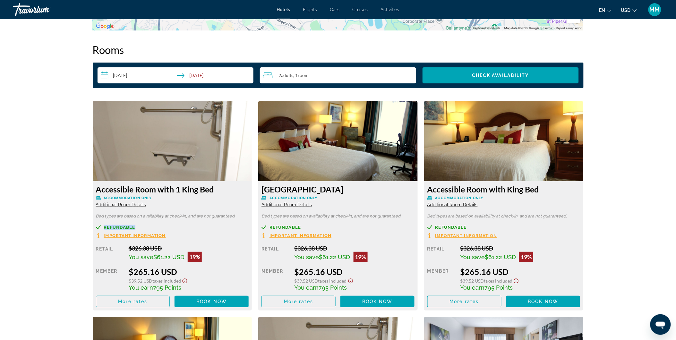
drag, startPoint x: 105, startPoint y: 225, endPoint x: 153, endPoint y: 224, distance: 48.2
click at [153, 224] on div "Accessible Room with 1 King Bed Accommodation Only Additional Room Details Bed …" at bounding box center [173, 245] width 160 height 129
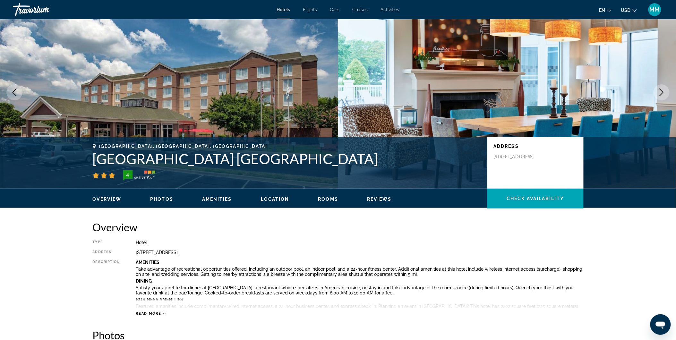
scroll to position [0, 0]
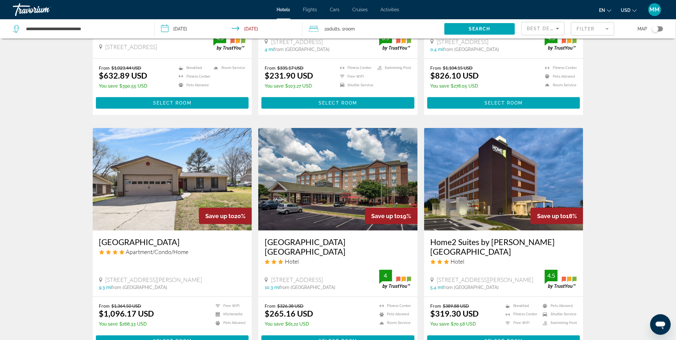
scroll to position [178, 0]
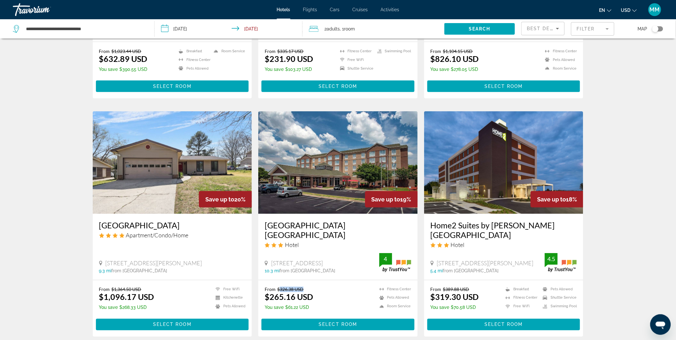
drag, startPoint x: 279, startPoint y: 278, endPoint x: 308, endPoint y: 278, distance: 29.9
click at [308, 287] on p "From $326.38 USD" at bounding box center [289, 289] width 48 height 5
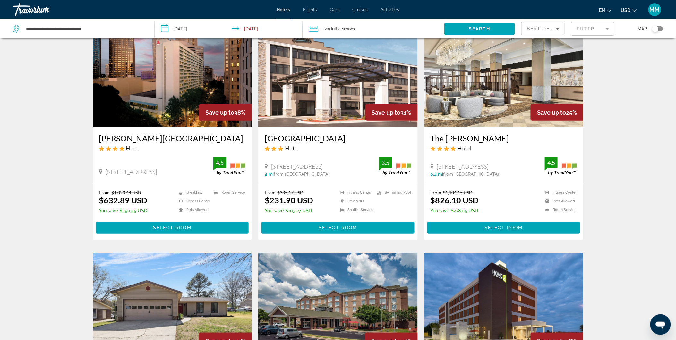
scroll to position [0, 0]
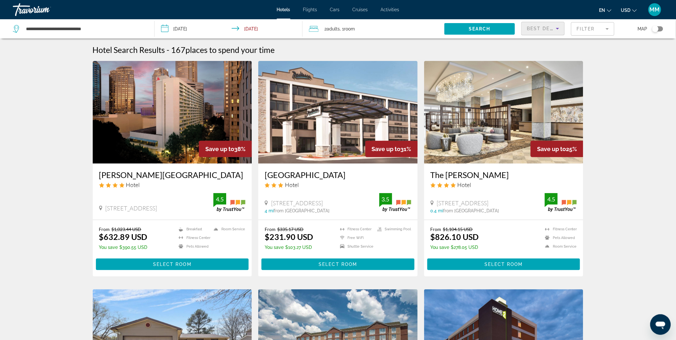
click at [560, 29] on icon "Sort by" at bounding box center [558, 29] width 8 height 8
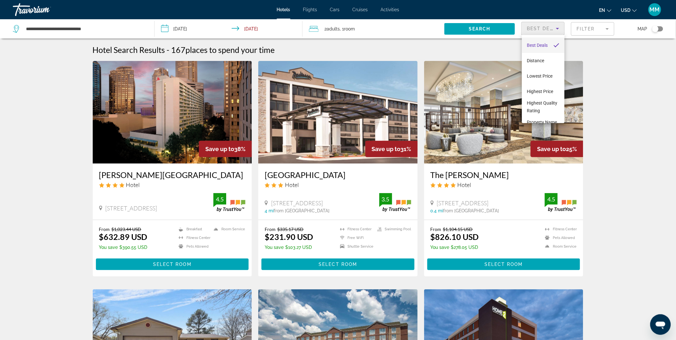
click at [354, 267] on div at bounding box center [338, 170] width 676 height 340
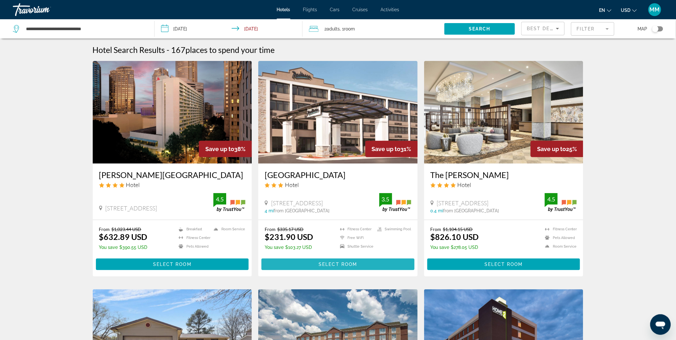
click at [354, 268] on span "Main content" at bounding box center [338, 264] width 153 height 15
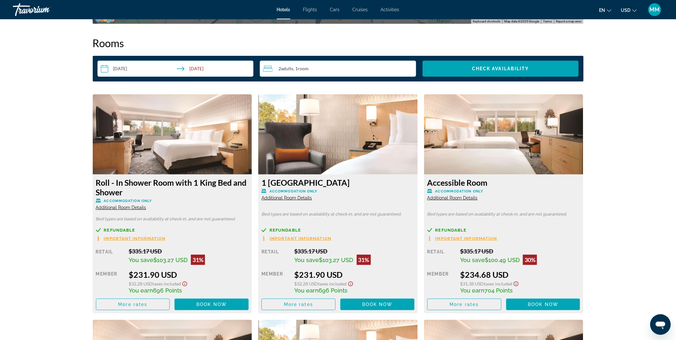
scroll to position [856, 0]
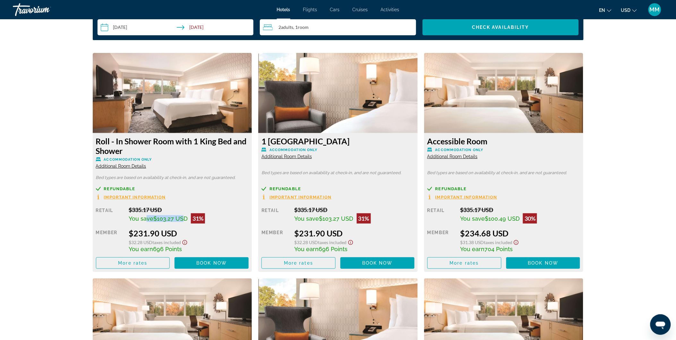
drag, startPoint x: 147, startPoint y: 217, endPoint x: 181, endPoint y: 214, distance: 33.9
click at [181, 215] on span "You save $103.27 USD" at bounding box center [158, 218] width 59 height 7
drag, startPoint x: 464, startPoint y: 219, endPoint x: 519, endPoint y: 216, distance: 55.3
click at [519, 216] on span "You save $100.49 USD" at bounding box center [490, 218] width 60 height 7
drag, startPoint x: 462, startPoint y: 209, endPoint x: 496, endPoint y: 206, distance: 33.5
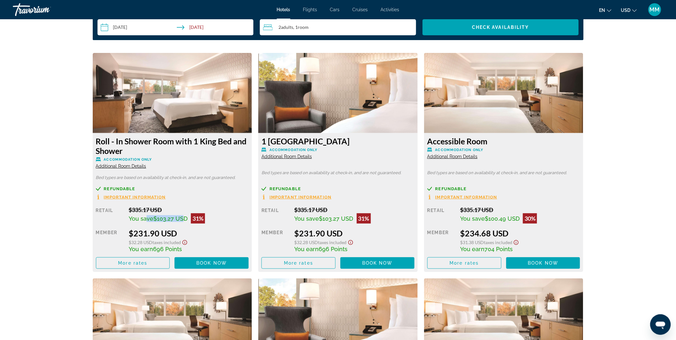
click at [496, 206] on div "$335.17 USD" at bounding box center [520, 209] width 120 height 7
drag, startPoint x: 463, startPoint y: 248, endPoint x: 520, endPoint y: 247, distance: 57.5
click at [520, 247] on div "You earn 704 Points" at bounding box center [520, 249] width 120 height 7
drag, startPoint x: 520, startPoint y: 247, endPoint x: 578, endPoint y: 241, distance: 57.7
click at [578, 241] on div "$31.38 USD Taxes included" at bounding box center [520, 241] width 120 height 7
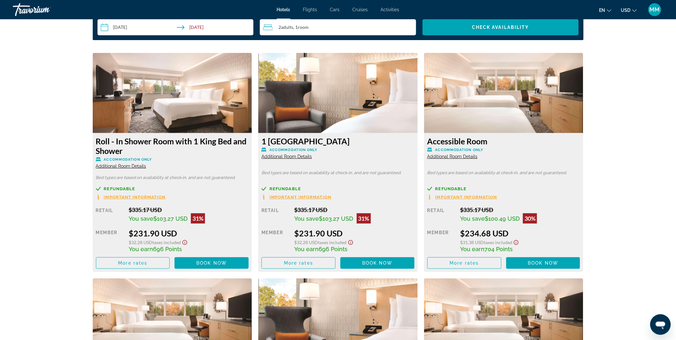
drag, startPoint x: 466, startPoint y: 233, endPoint x: 509, endPoint y: 230, distance: 43.4
click at [509, 230] on div "$234.68 USD" at bounding box center [520, 234] width 120 height 10
drag, startPoint x: 509, startPoint y: 230, endPoint x: 469, endPoint y: 243, distance: 42.1
click at [469, 243] on span "$31.38 USD" at bounding box center [472, 242] width 24 height 5
drag, startPoint x: 466, startPoint y: 233, endPoint x: 511, endPoint y: 230, distance: 44.7
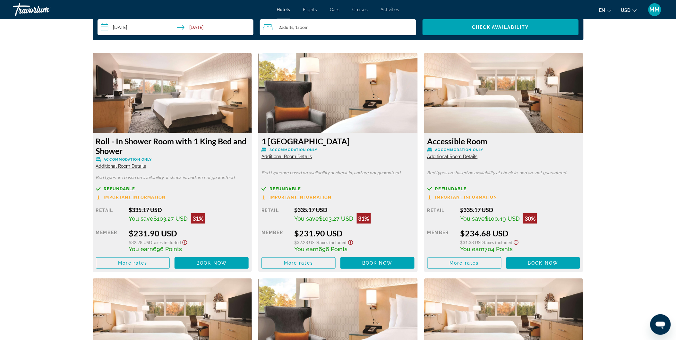
click at [511, 230] on div "$234.68 USD" at bounding box center [520, 234] width 120 height 10
drag, startPoint x: 511, startPoint y: 230, endPoint x: 467, endPoint y: 262, distance: 54.0
click at [467, 262] on span "More rates" at bounding box center [464, 263] width 29 height 5
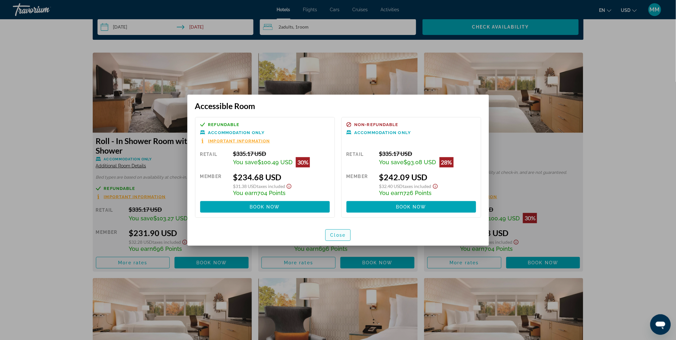
click at [337, 235] on span "Close" at bounding box center [338, 235] width 15 height 5
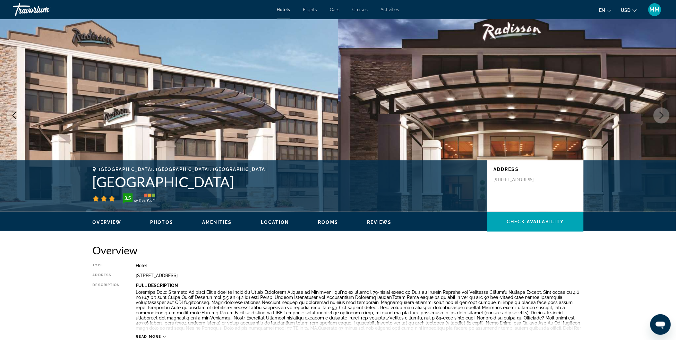
scroll to position [856, 0]
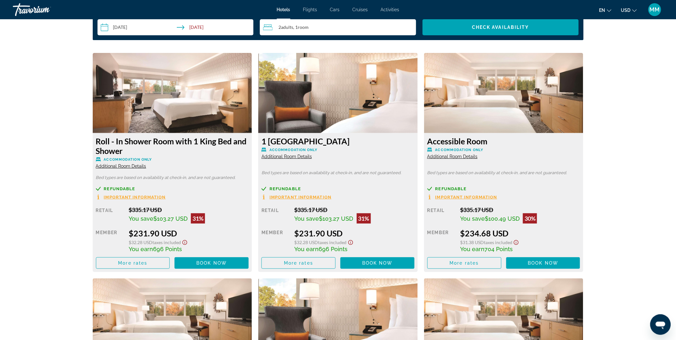
drag, startPoint x: 462, startPoint y: 251, endPoint x: 515, endPoint y: 247, distance: 53.1
click at [515, 247] on div "You earn 704 Points" at bounding box center [520, 249] width 120 height 7
click at [489, 251] on span "704 Points" at bounding box center [499, 249] width 28 height 7
click at [494, 248] on span "704 Points" at bounding box center [499, 249] width 28 height 7
click at [489, 249] on span "704 Points" at bounding box center [499, 249] width 28 height 7
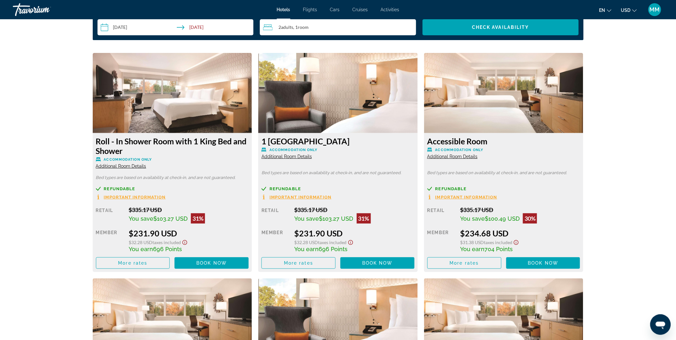
click at [489, 250] on span "704 Points" at bounding box center [499, 249] width 28 height 7
drag, startPoint x: 485, startPoint y: 249, endPoint x: 497, endPoint y: 248, distance: 11.9
click at [497, 248] on span "704 Points" at bounding box center [499, 249] width 28 height 7
drag, startPoint x: 464, startPoint y: 235, endPoint x: 521, endPoint y: 227, distance: 57.9
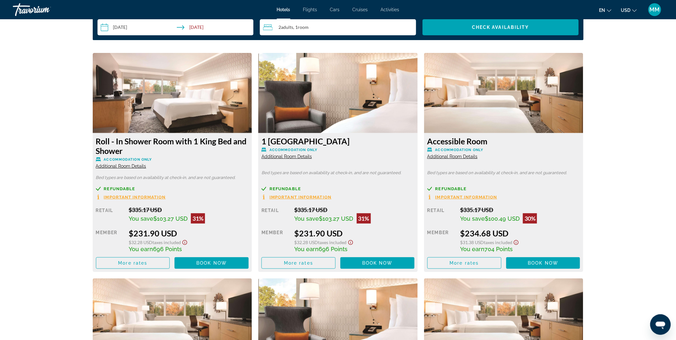
click at [521, 227] on div "Retail $335.17 USD You save $100.49 USD 30% when you redeem Member $234.68 USD …" at bounding box center [504, 237] width 153 height 63
drag, startPoint x: 521, startPoint y: 227, endPoint x: 482, endPoint y: 248, distance: 45.1
click at [482, 248] on span "You earn" at bounding box center [472, 249] width 24 height 7
drag, startPoint x: 483, startPoint y: 249, endPoint x: 516, endPoint y: 246, distance: 33.5
click at [516, 246] on div "You earn 704 Points" at bounding box center [520, 249] width 120 height 7
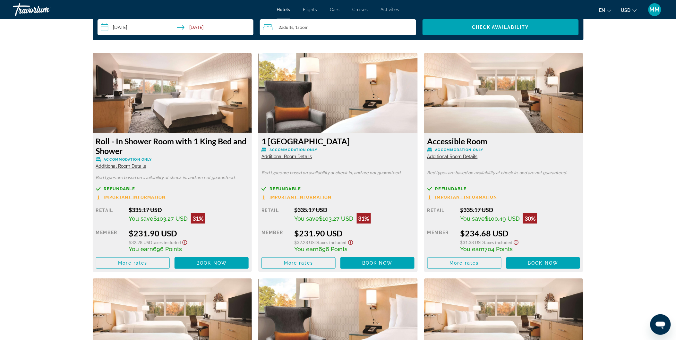
drag, startPoint x: 516, startPoint y: 246, endPoint x: 504, endPoint y: 248, distance: 12.1
click at [504, 248] on span "704 Points" at bounding box center [499, 249] width 28 height 7
drag, startPoint x: 466, startPoint y: 249, endPoint x: 517, endPoint y: 247, distance: 51.1
click at [517, 247] on div "You earn 704 Points" at bounding box center [520, 249] width 120 height 7
drag, startPoint x: 517, startPoint y: 247, endPoint x: 502, endPoint y: 253, distance: 16.6
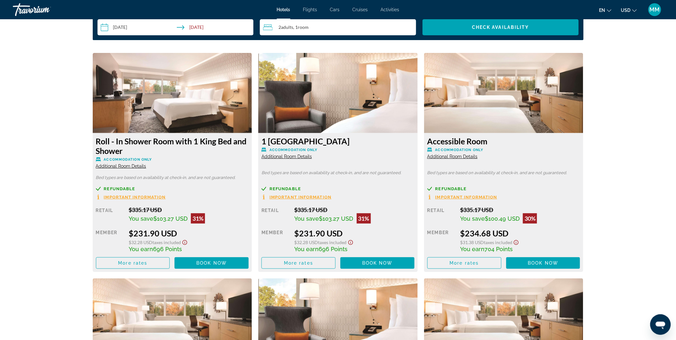
click at [502, 253] on div "You earn 704 Points" at bounding box center [520, 249] width 120 height 7
click at [471, 232] on div "$234.68 USD" at bounding box center [520, 234] width 120 height 10
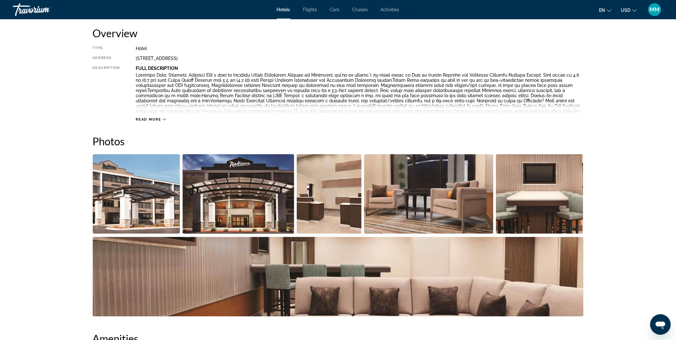
scroll to position [178, 0]
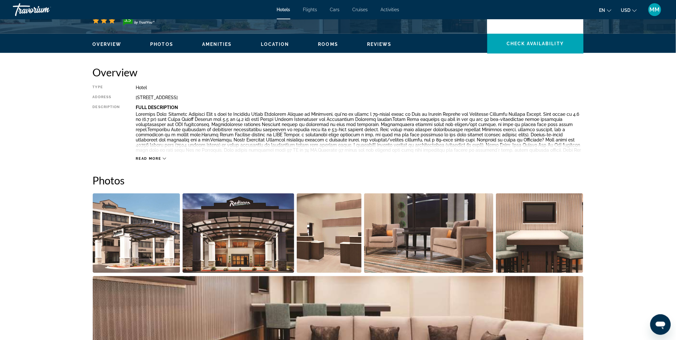
click at [655, 11] on span "MM" at bounding box center [655, 9] width 10 height 6
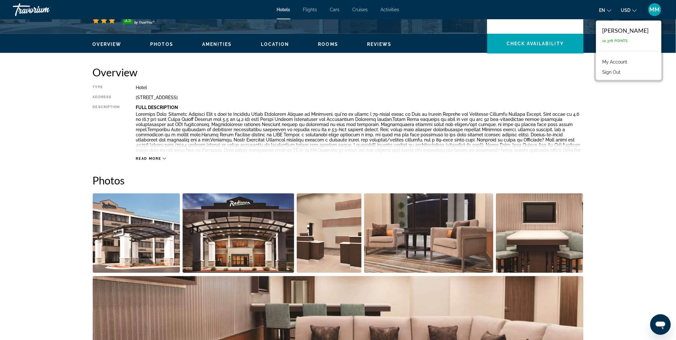
click at [627, 62] on link "My Account" at bounding box center [615, 62] width 31 height 8
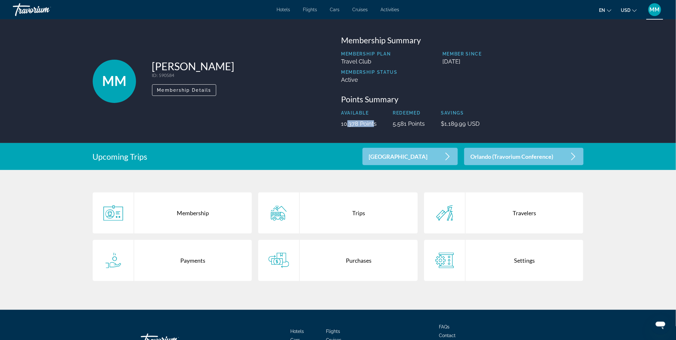
drag, startPoint x: 343, startPoint y: 124, endPoint x: 370, endPoint y: 124, distance: 27.6
click at [370, 124] on p "10,378 Points" at bounding box center [360, 123] width 36 height 7
drag, startPoint x: 370, startPoint y: 124, endPoint x: 372, endPoint y: 142, distance: 18.0
click at [372, 142] on div "MM Marina Miller ID : 590584 Secondary Member Membership Details Membership Sum…" at bounding box center [338, 81] width 676 height 124
drag, startPoint x: 342, startPoint y: 125, endPoint x: 374, endPoint y: 123, distance: 32.8
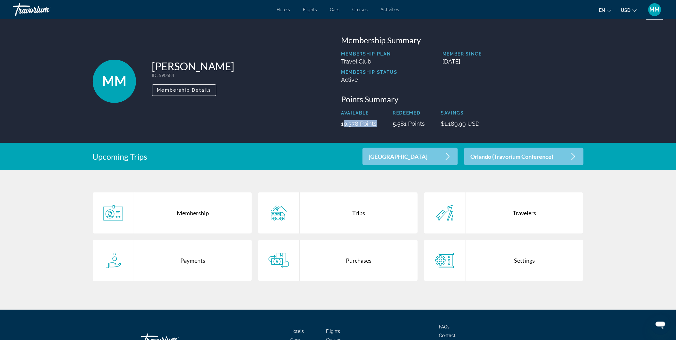
click at [374, 123] on p "10,378 Points" at bounding box center [360, 123] width 36 height 7
click at [355, 259] on div "Purchases" at bounding box center [359, 260] width 118 height 41
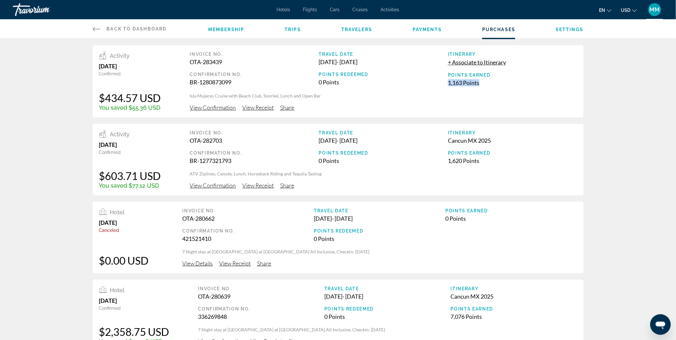
drag, startPoint x: 449, startPoint y: 83, endPoint x: 488, endPoint y: 83, distance: 39.2
click at [488, 83] on div "1,163 Points" at bounding box center [512, 82] width 129 height 7
drag, startPoint x: 451, startPoint y: 159, endPoint x: 477, endPoint y: 160, distance: 25.7
click at [477, 160] on div "1,620 Points" at bounding box center [512, 160] width 129 height 7
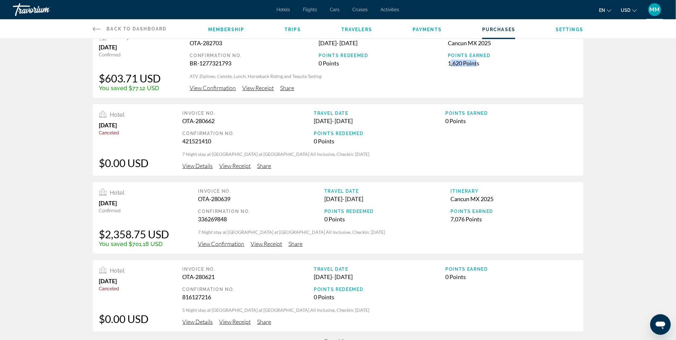
scroll to position [107, 0]
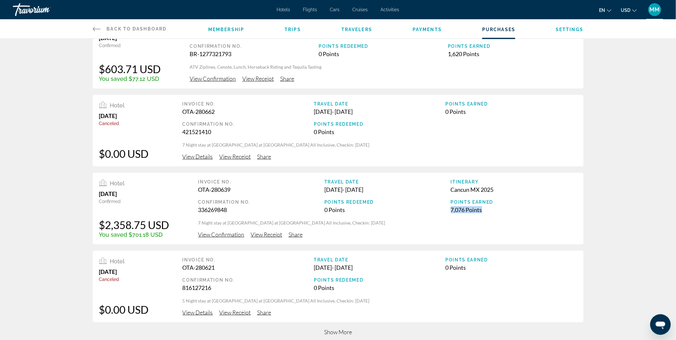
drag, startPoint x: 452, startPoint y: 210, endPoint x: 490, endPoint y: 209, distance: 37.6
click at [490, 209] on div "7,076 Points" at bounding box center [514, 209] width 126 height 7
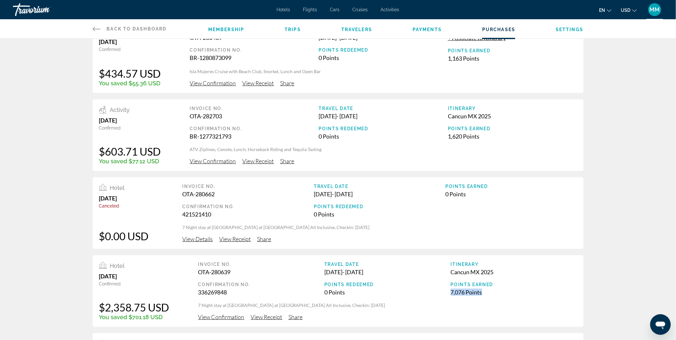
scroll to position [0, 0]
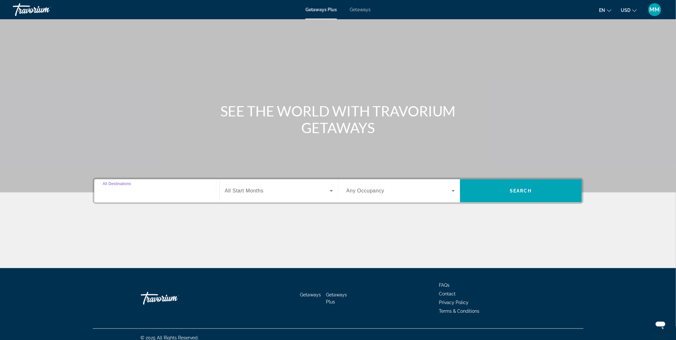
click at [142, 188] on input "Destination All Destinations" at bounding box center [157, 191] width 109 height 8
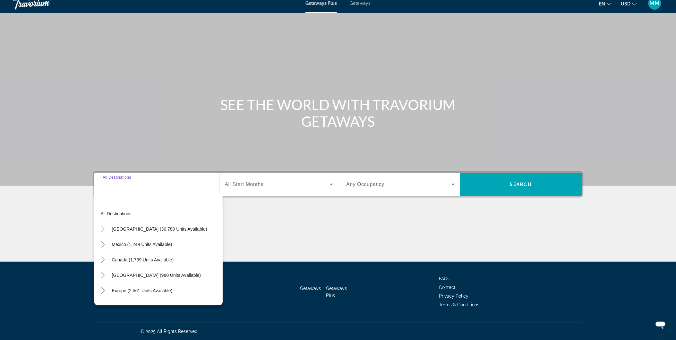
click at [367, 2] on span "Getaways" at bounding box center [360, 3] width 21 height 5
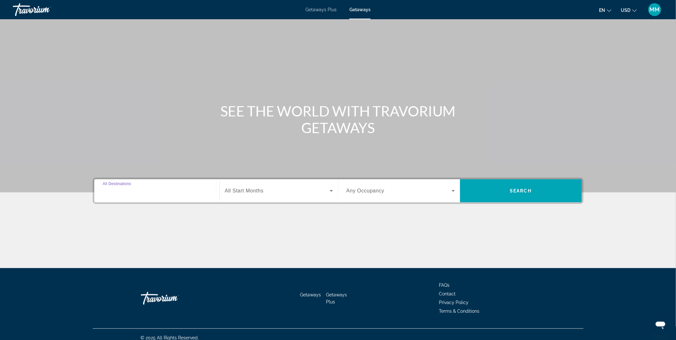
click at [169, 192] on input "Destination All Destinations" at bounding box center [157, 191] width 109 height 8
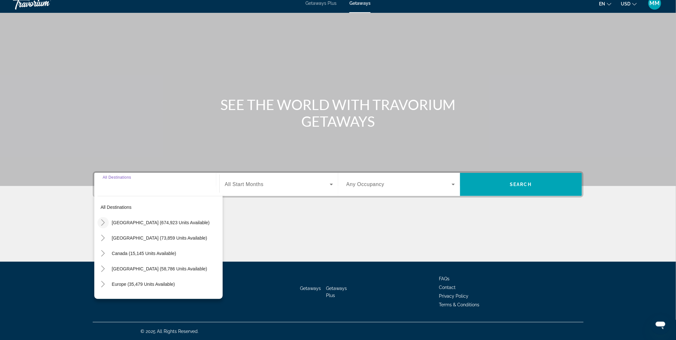
click at [102, 223] on icon "Toggle United States (674,923 units available)" at bounding box center [103, 223] width 6 height 6
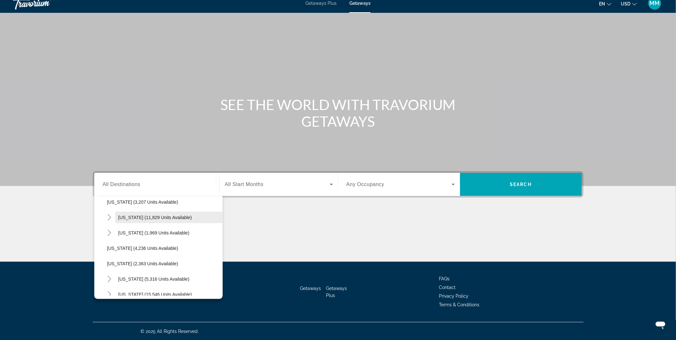
scroll to position [411, 0]
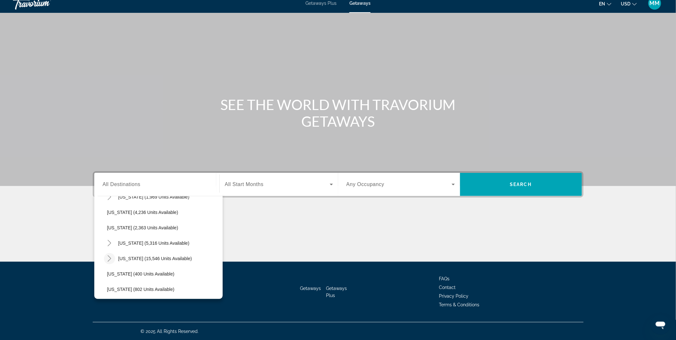
click at [108, 258] on icon "Toggle North Carolina (15,546 units available)" at bounding box center [109, 259] width 6 height 6
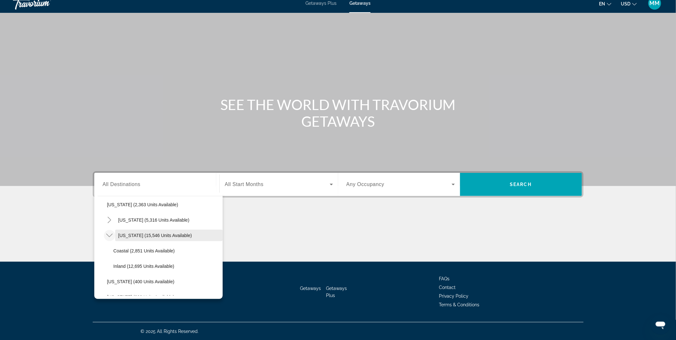
scroll to position [447, 0]
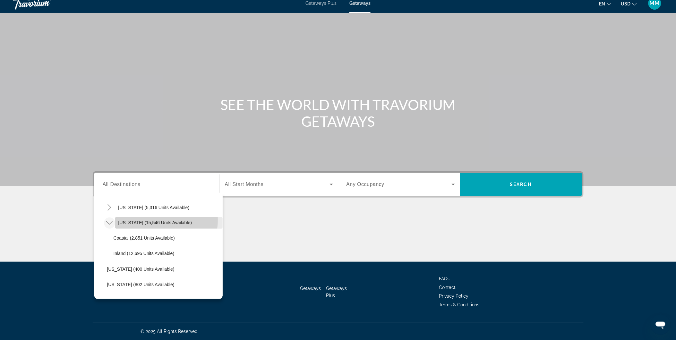
click at [150, 221] on span "[US_STATE] (15,546 units available)" at bounding box center [155, 223] width 74 height 5
type input "**********"
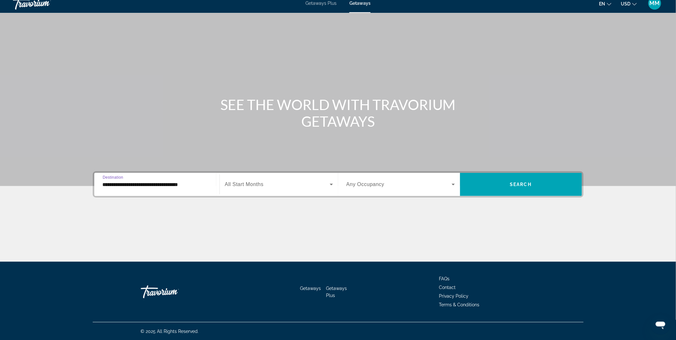
click at [265, 182] on span "Search widget" at bounding box center [277, 185] width 105 height 8
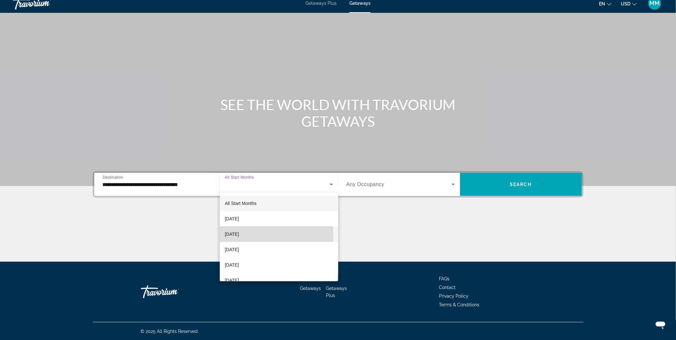
click at [239, 235] on span "[DATE]" at bounding box center [232, 234] width 14 height 8
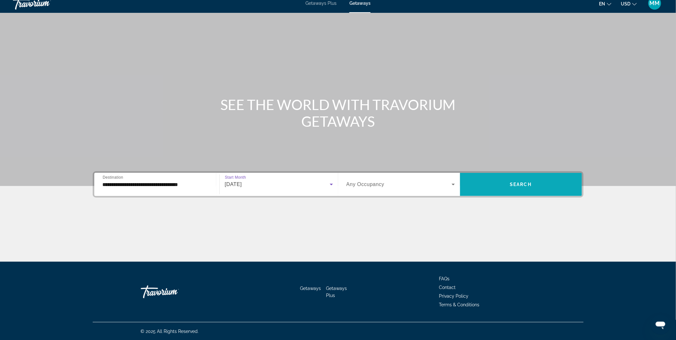
click at [500, 186] on span "Search widget" at bounding box center [521, 184] width 122 height 15
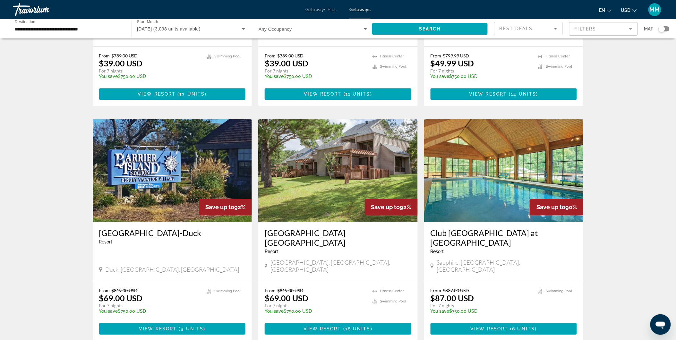
scroll to position [642, 0]
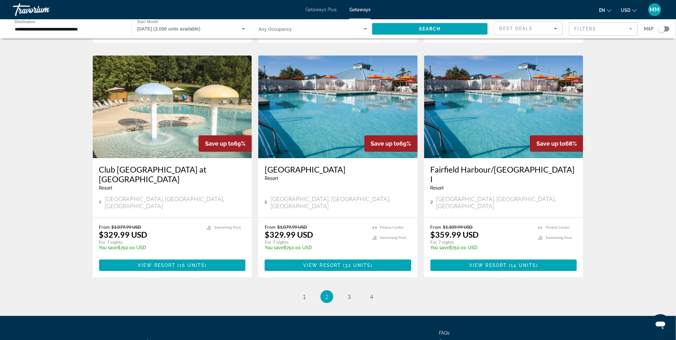
scroll to position [713, 0]
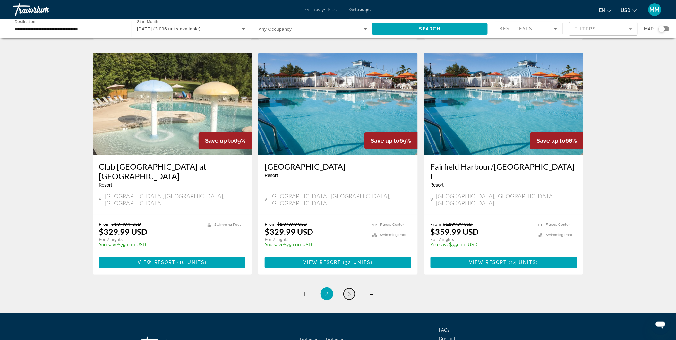
click at [347, 289] on link "page 3" at bounding box center [349, 294] width 11 height 11
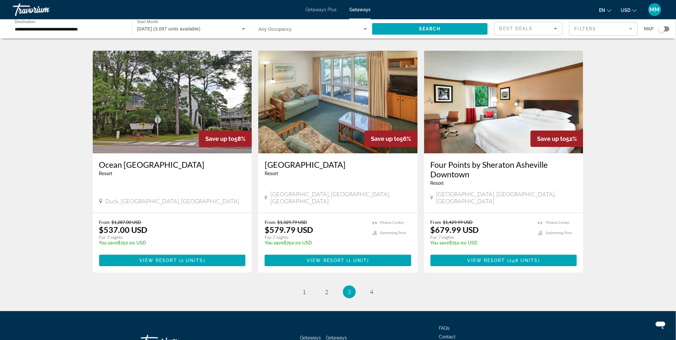
scroll to position [727, 0]
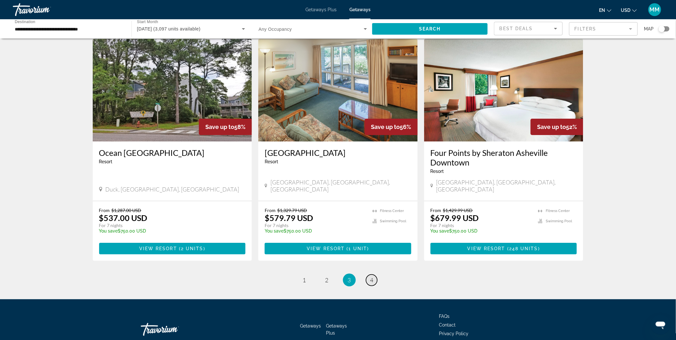
click at [372, 277] on span "4" at bounding box center [371, 280] width 3 height 7
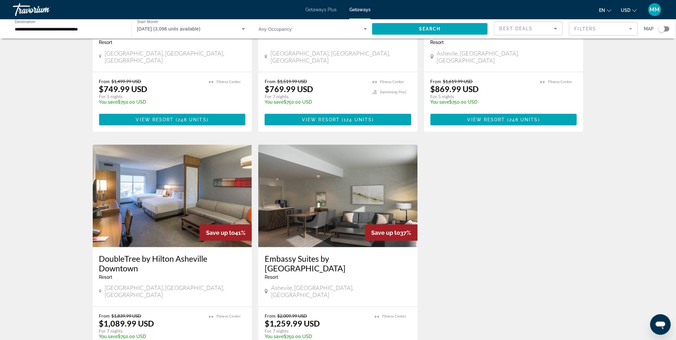
scroll to position [281, 0]
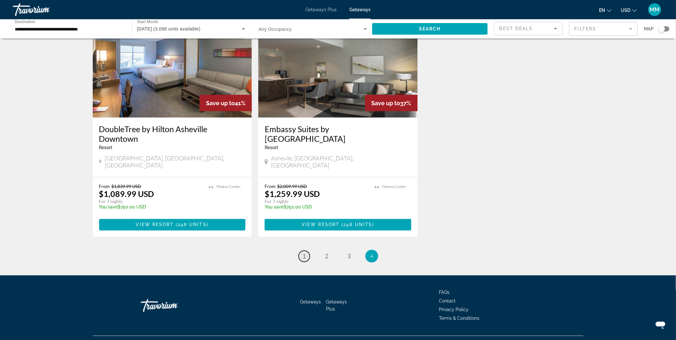
click at [304, 253] on span "1" at bounding box center [304, 256] width 3 height 7
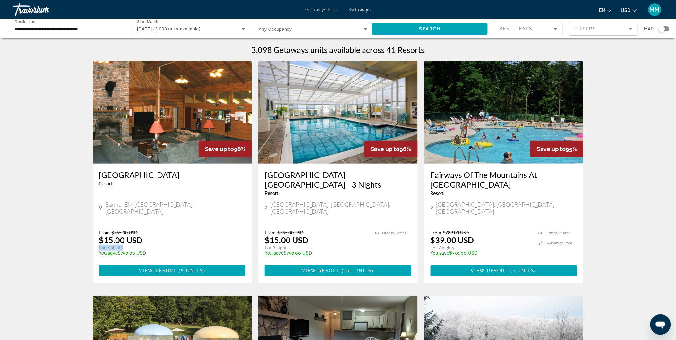
drag, startPoint x: 100, startPoint y: 239, endPoint x: 131, endPoint y: 239, distance: 31.5
click at [131, 245] on p "For 7 nights" at bounding box center [169, 248] width 140 height 6
drag, startPoint x: 131, startPoint y: 239, endPoint x: 99, endPoint y: 233, distance: 33.1
click at [100, 235] on p "$15.00 USD" at bounding box center [121, 240] width 44 height 10
drag, startPoint x: 98, startPoint y: 233, endPoint x: 149, endPoint y: 231, distance: 50.4
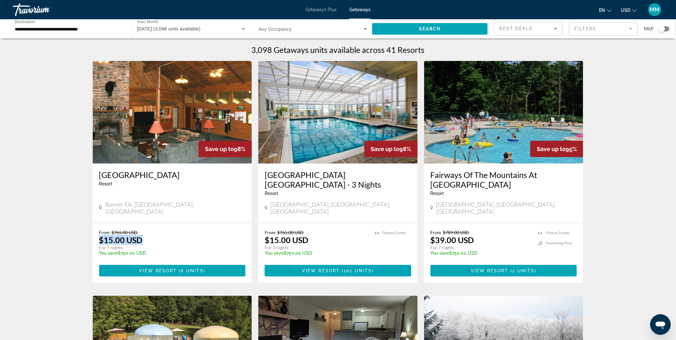
click at [149, 231] on div "From $765.00 USD $15.00 USD For 7 nights You save $750.00 USD temp 3.3 View Res…" at bounding box center [173, 253] width 160 height 60
drag, startPoint x: 235, startPoint y: 149, endPoint x: 245, endPoint y: 149, distance: 10.0
click at [245, 149] on div "Save up to 98%" at bounding box center [225, 149] width 53 height 16
click at [174, 268] on span "View Resort" at bounding box center [158, 270] width 38 height 5
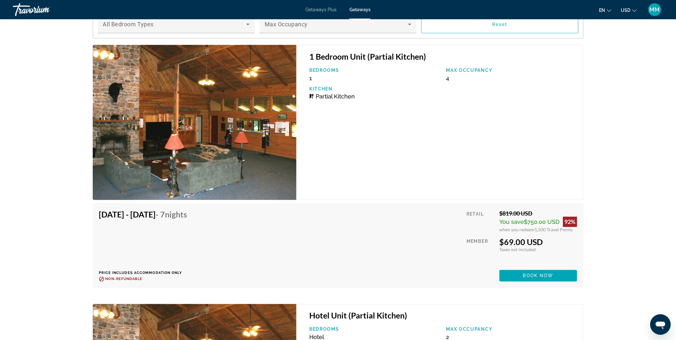
scroll to position [1106, 0]
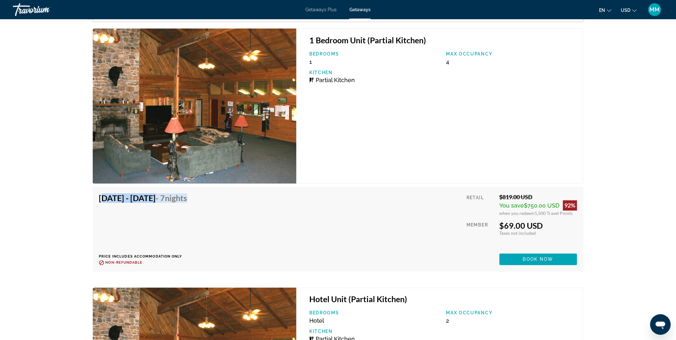
drag, startPoint x: 101, startPoint y: 197, endPoint x: 261, endPoint y: 209, distance: 159.9
click at [261, 209] on div "[DATE] - [DATE] - 7 Nights Price includes accommodation only Refundable until :…" at bounding box center [338, 230] width 478 height 72
drag, startPoint x: 501, startPoint y: 223, endPoint x: 550, endPoint y: 223, distance: 48.5
click at [550, 223] on div "$69.00 USD" at bounding box center [539, 226] width 78 height 10
drag, startPoint x: 550, startPoint y: 223, endPoint x: 521, endPoint y: 229, distance: 28.8
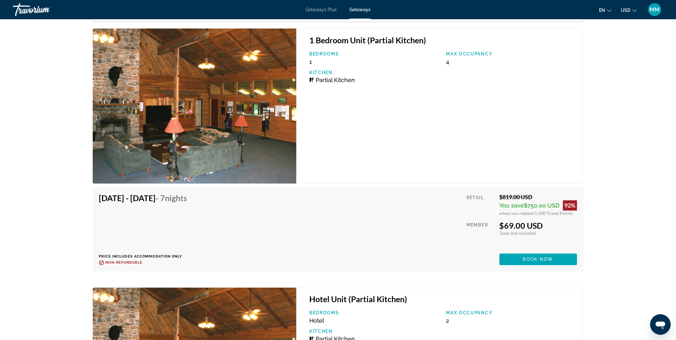
click at [521, 231] on span "Taxes not included" at bounding box center [518, 233] width 37 height 5
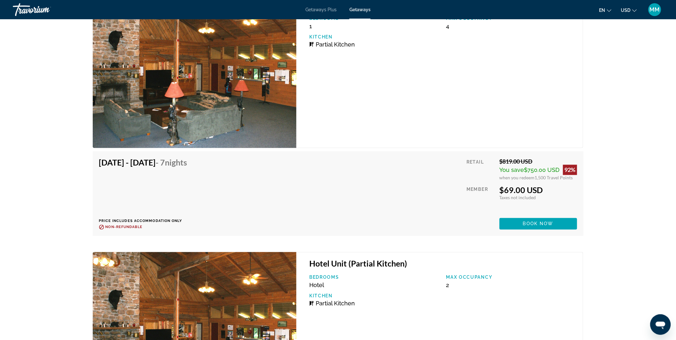
click at [517, 195] on span "Taxes not included" at bounding box center [518, 197] width 37 height 5
drag, startPoint x: 501, startPoint y: 161, endPoint x: 538, endPoint y: 160, distance: 36.9
click at [538, 160] on div "$819.00 USD" at bounding box center [539, 161] width 78 height 7
drag, startPoint x: 538, startPoint y: 160, endPoint x: 575, endPoint y: 175, distance: 39.6
click at [575, 175] on div "when you redeem 1,500 Travel Points" at bounding box center [539, 177] width 78 height 5
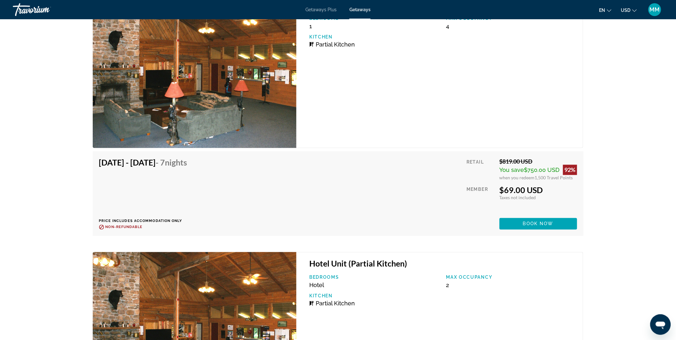
click at [509, 188] on div "$69.00 USD" at bounding box center [539, 191] width 78 height 10
drag, startPoint x: 503, startPoint y: 188, endPoint x: 545, endPoint y: 188, distance: 42.4
click at [545, 188] on div "$69.00 USD" at bounding box center [539, 191] width 78 height 10
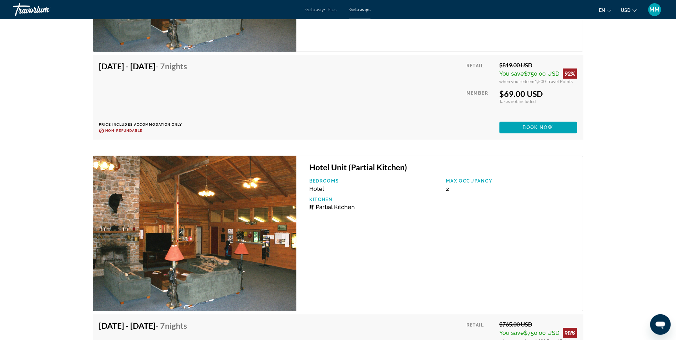
scroll to position [1212, 0]
